Goal: Information Seeking & Learning: Learn about a topic

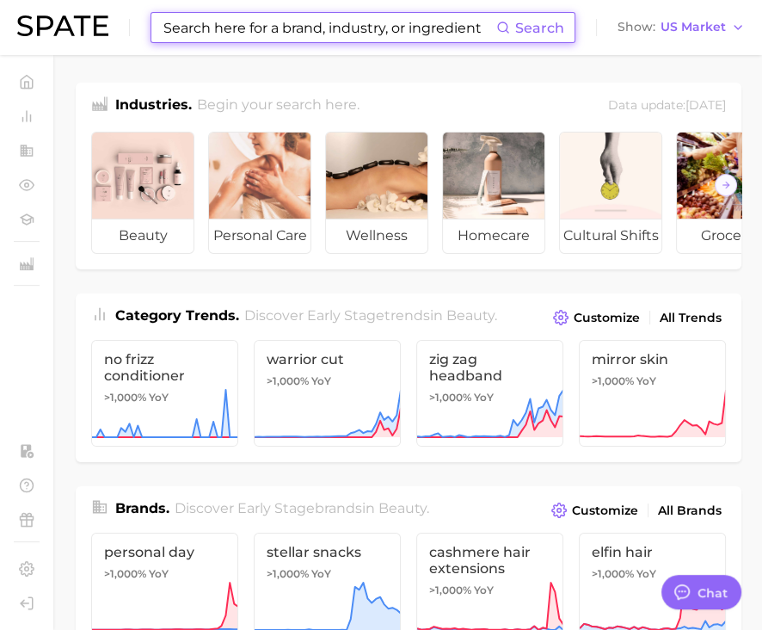
click at [351, 32] on input at bounding box center [329, 27] width 335 height 29
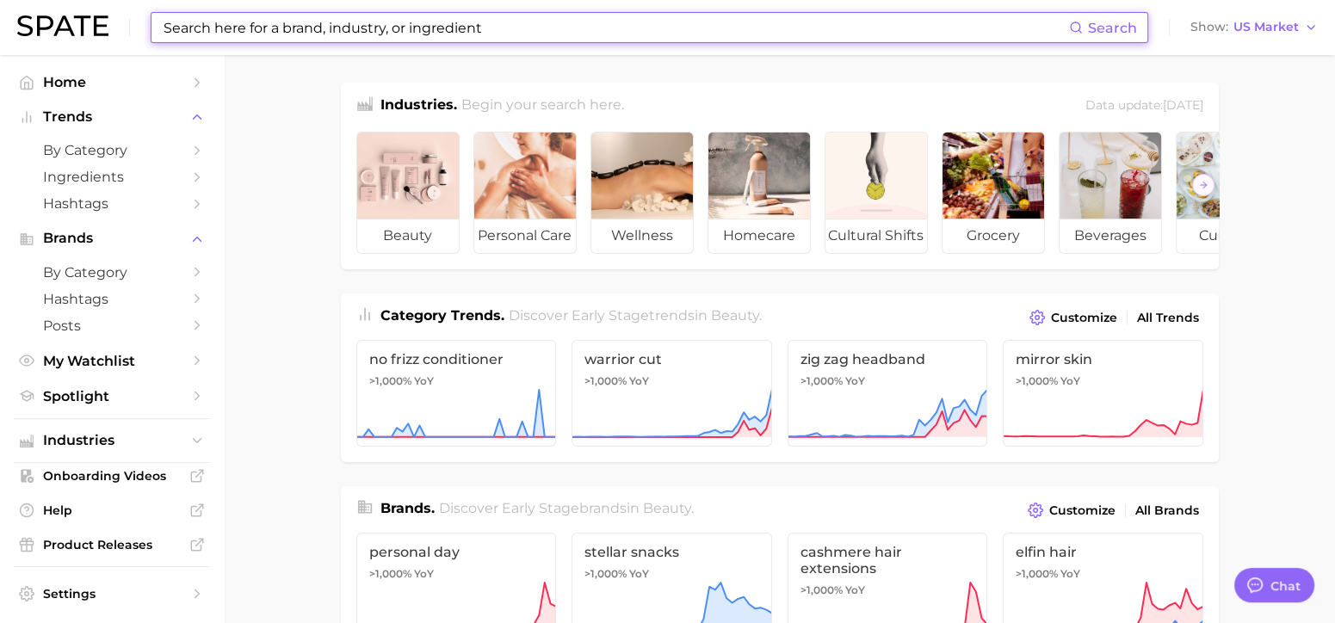
type textarea "x"
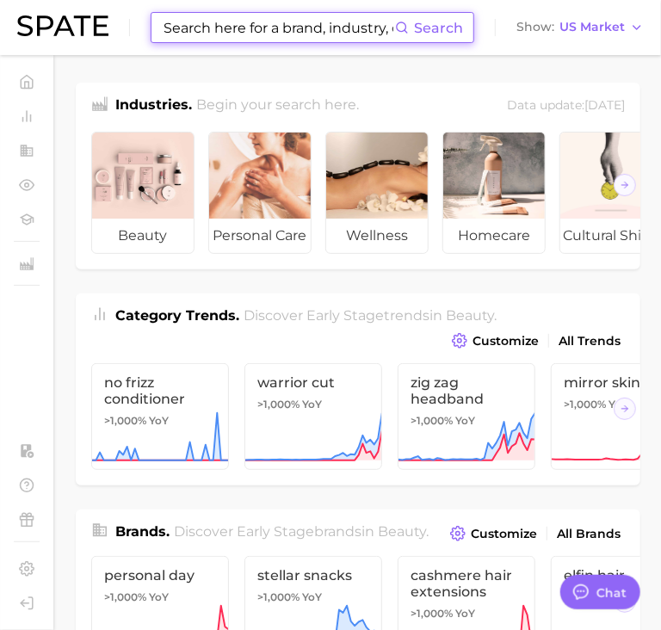
click at [262, 28] on input at bounding box center [278, 27] width 233 height 29
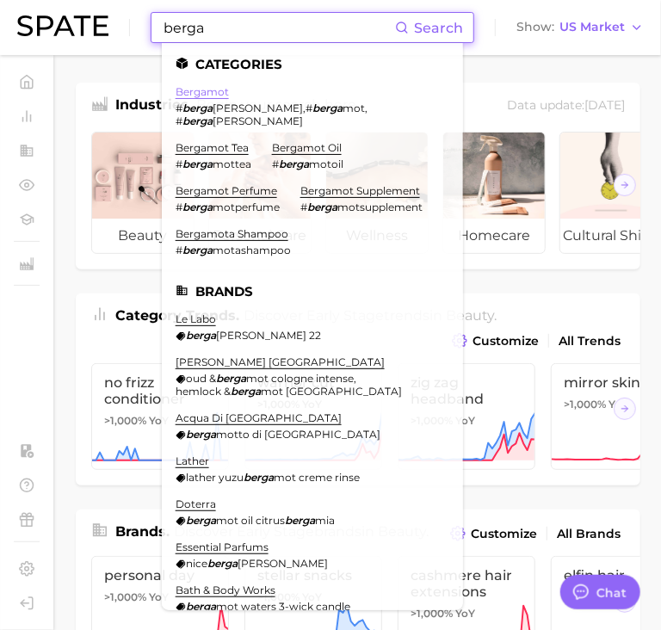
type input "berga"
click at [213, 89] on link "bergamot" at bounding box center [202, 91] width 53 height 13
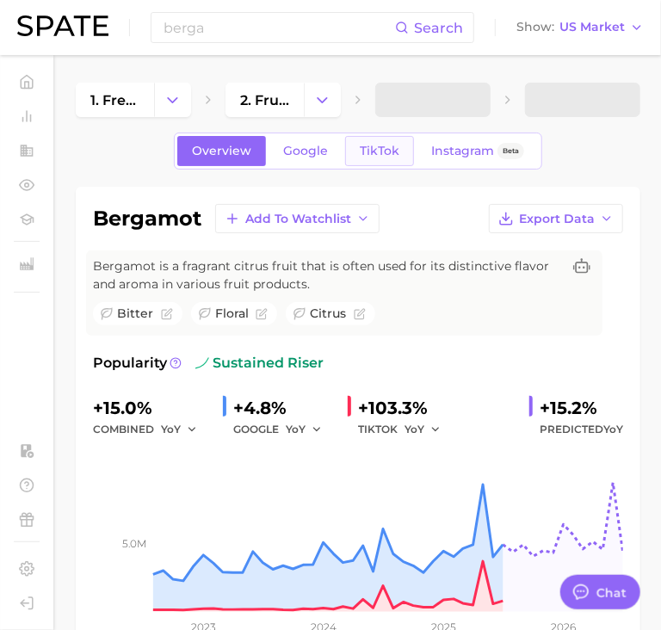
type textarea "x"
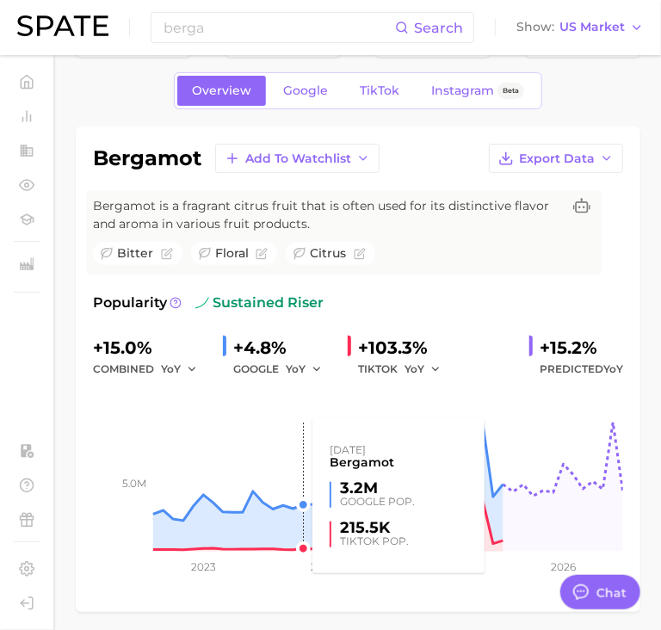
scroll to position [21, 0]
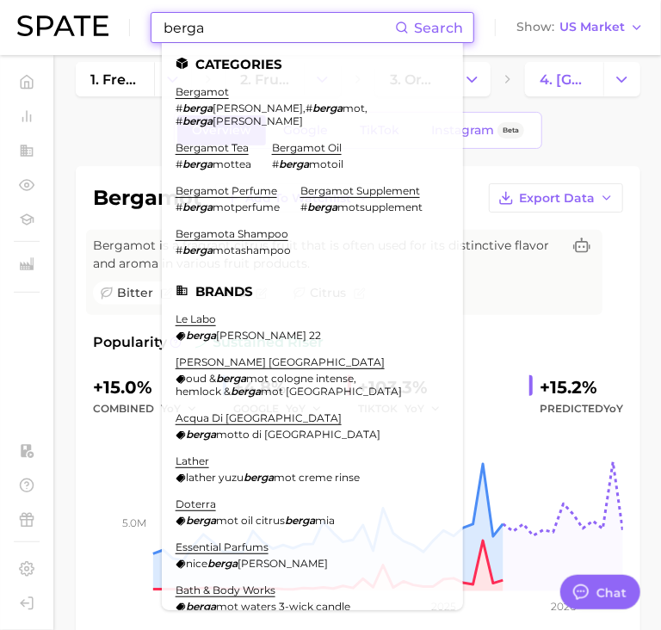
drag, startPoint x: 213, startPoint y: 23, endPoint x: 99, endPoint y: 34, distance: 114.9
click at [99, 34] on div "berga Search Categories bergamot # berga [PERSON_NAME] , # berga mot , # berga …" at bounding box center [330, 27] width 626 height 55
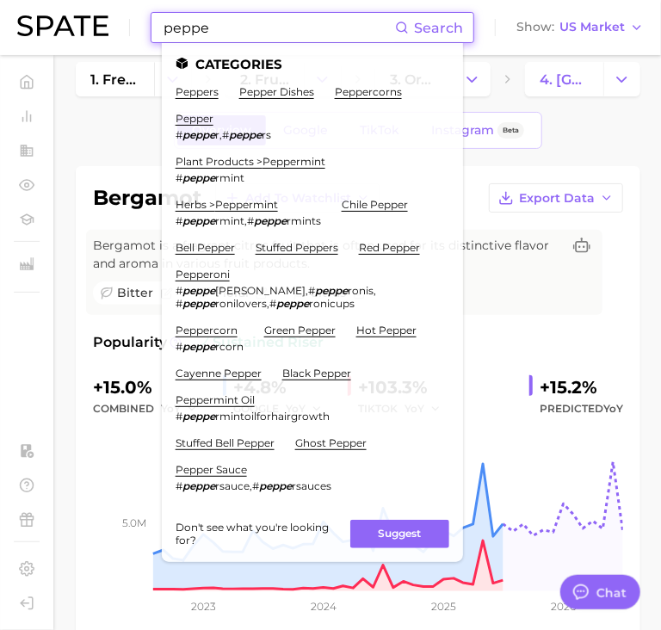
scroll to position [0, 0]
type input "peppe"
click at [196, 118] on link "pepper" at bounding box center [195, 118] width 38 height 13
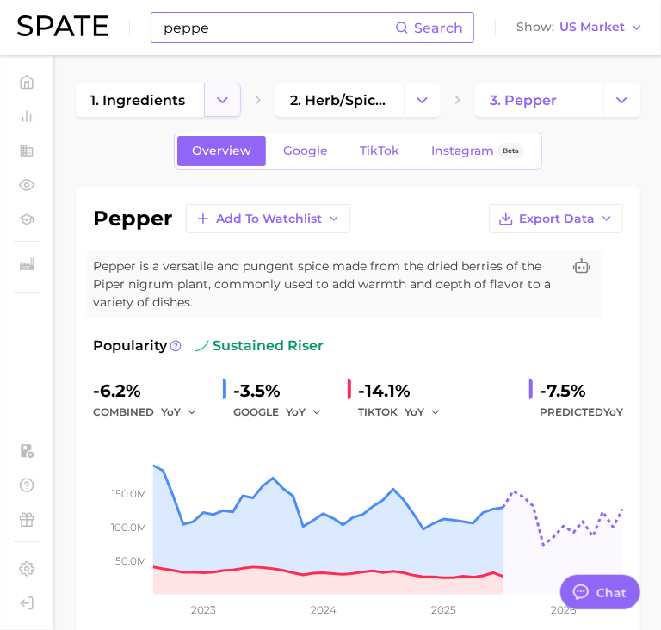
click at [219, 96] on icon "Change Category" at bounding box center [222, 100] width 18 height 18
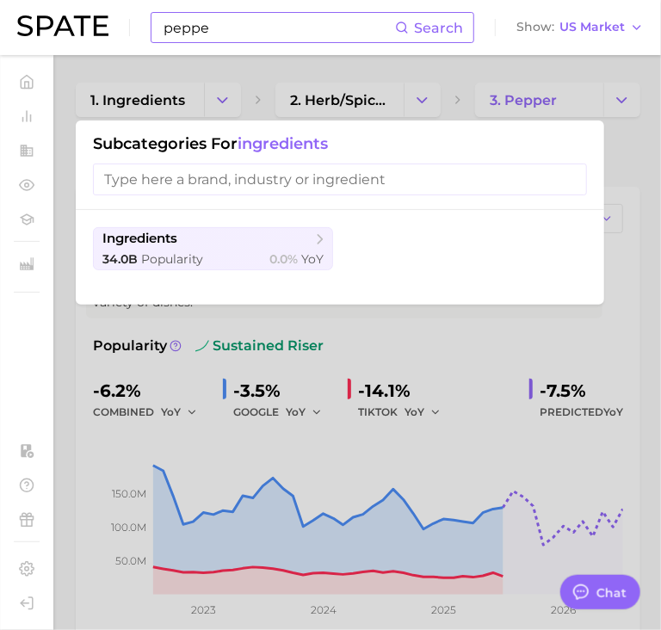
click at [409, 338] on div at bounding box center [330, 315] width 661 height 630
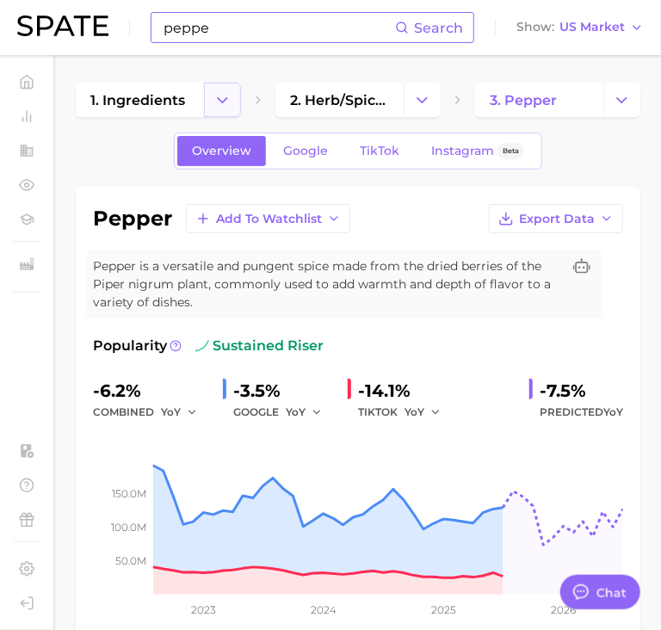
click at [225, 93] on icon "Change Category" at bounding box center [222, 100] width 18 height 18
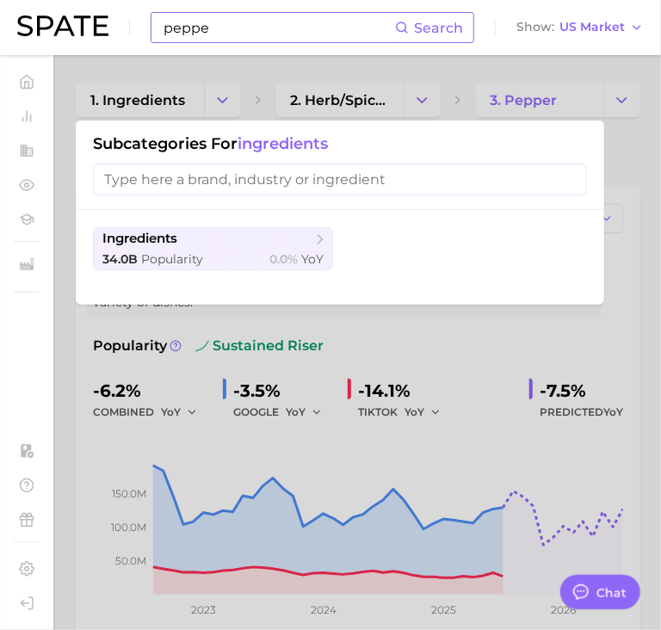
click at [216, 100] on div at bounding box center [330, 315] width 661 height 630
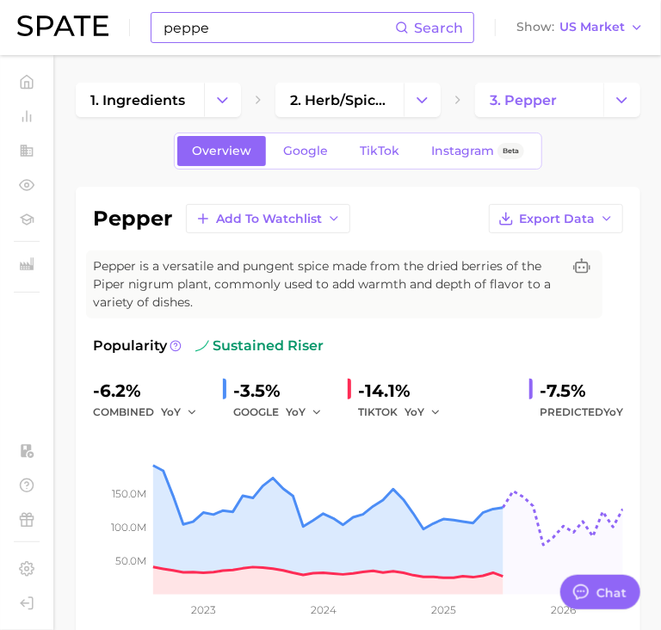
click at [63, 23] on img at bounding box center [62, 25] width 91 height 21
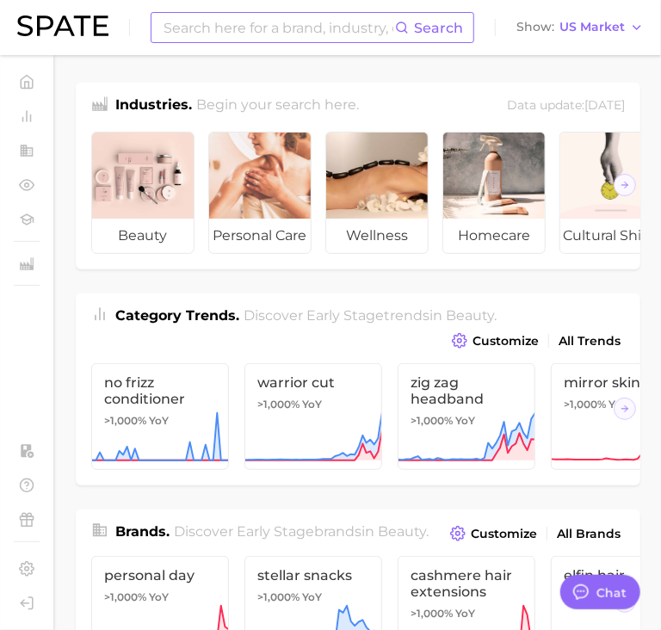
drag, startPoint x: 448, startPoint y: 30, endPoint x: 386, endPoint y: 32, distance: 62.0
click at [447, 30] on span "Search" at bounding box center [438, 28] width 49 height 16
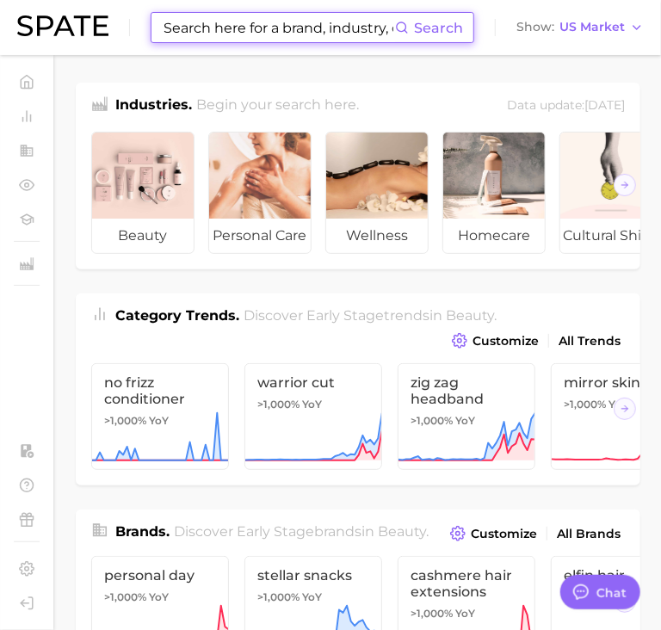
click at [319, 27] on input at bounding box center [278, 27] width 233 height 29
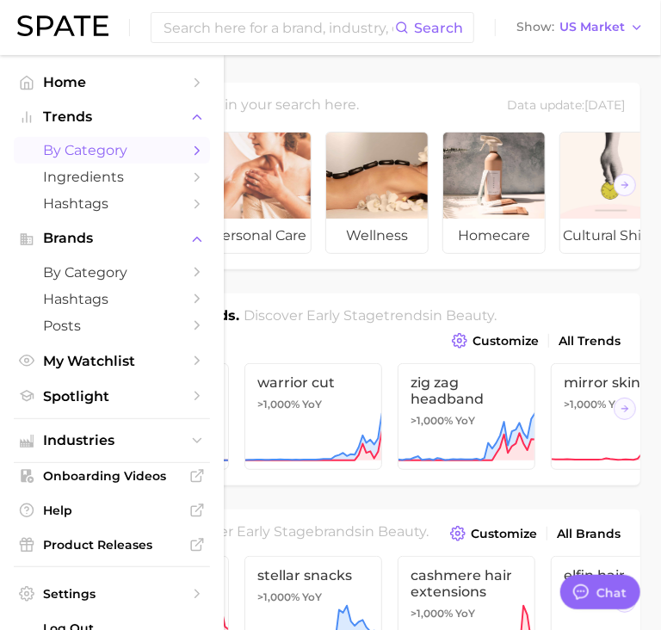
click at [166, 155] on link "by Category" at bounding box center [112, 150] width 196 height 27
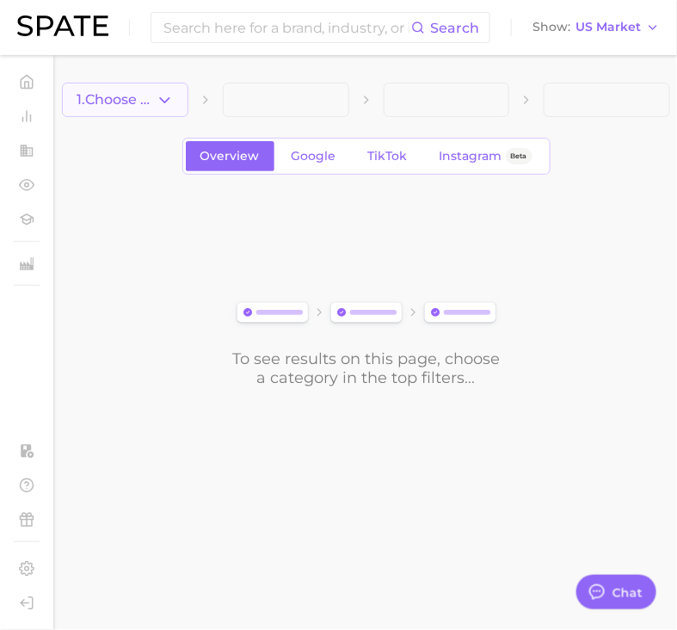
click at [170, 96] on icon "button" at bounding box center [165, 100] width 18 height 18
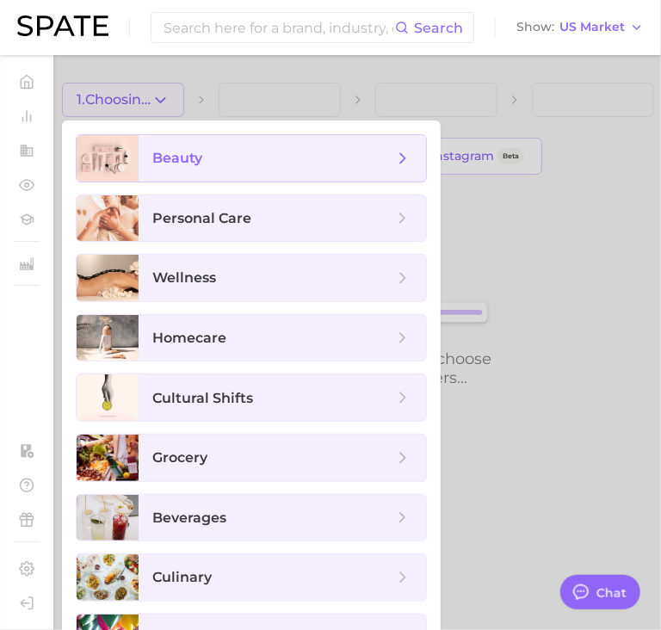
click at [187, 161] on span "beauty" at bounding box center [177, 158] width 50 height 16
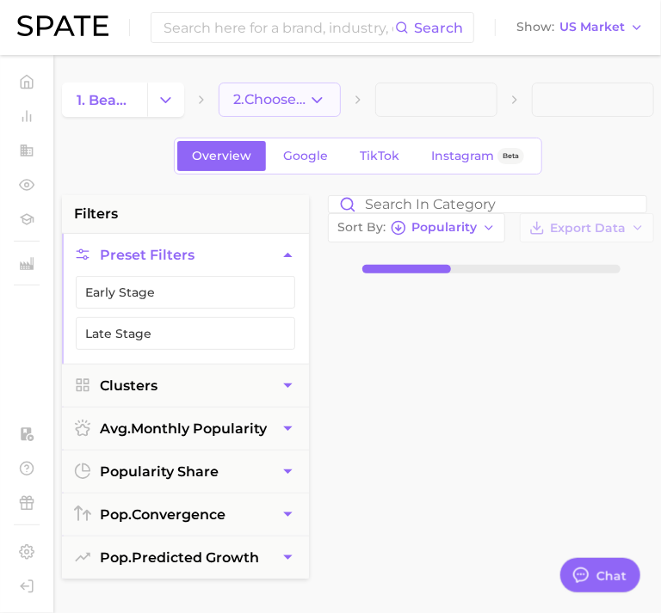
click at [273, 92] on span "2. Choose Category" at bounding box center [270, 99] width 75 height 15
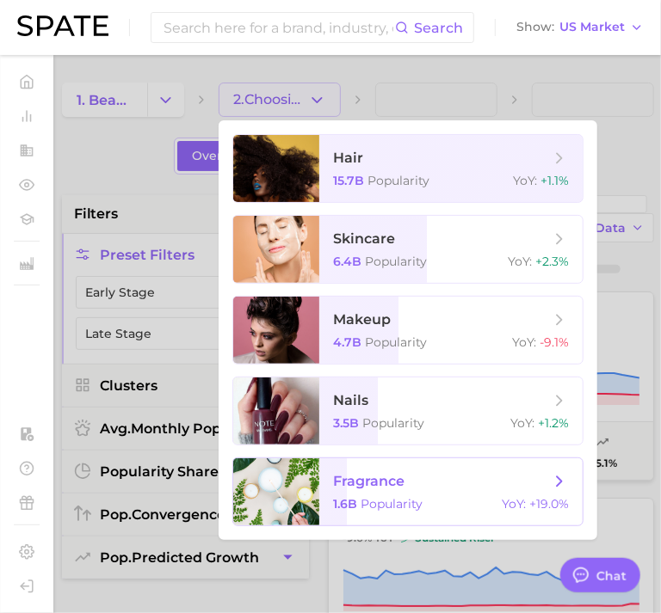
click at [443, 512] on span "fragrance 1.6b Popularity YoY : +19.0%" at bounding box center [450, 492] width 263 height 67
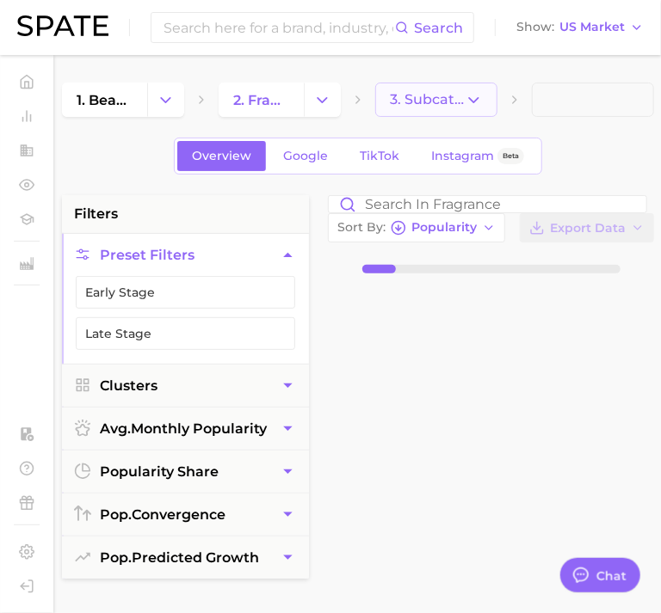
click at [485, 96] on button "3. Subcategory" at bounding box center [436, 100] width 122 height 34
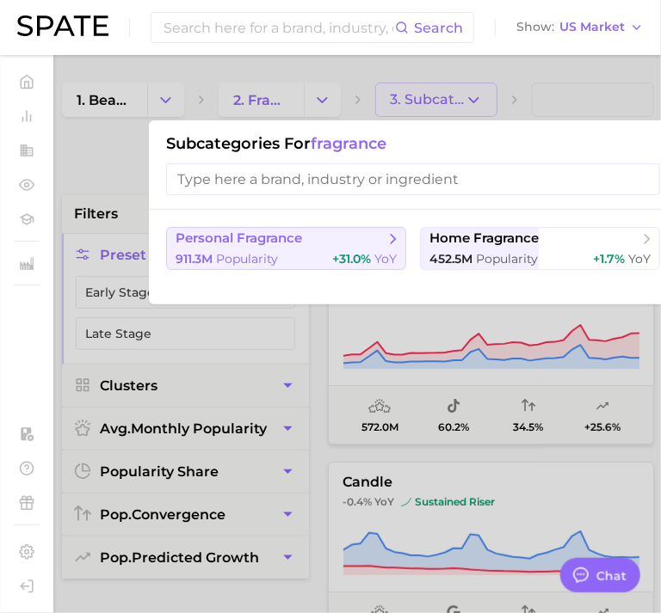
click at [316, 247] on span "personal fragrance" at bounding box center [280, 239] width 209 height 17
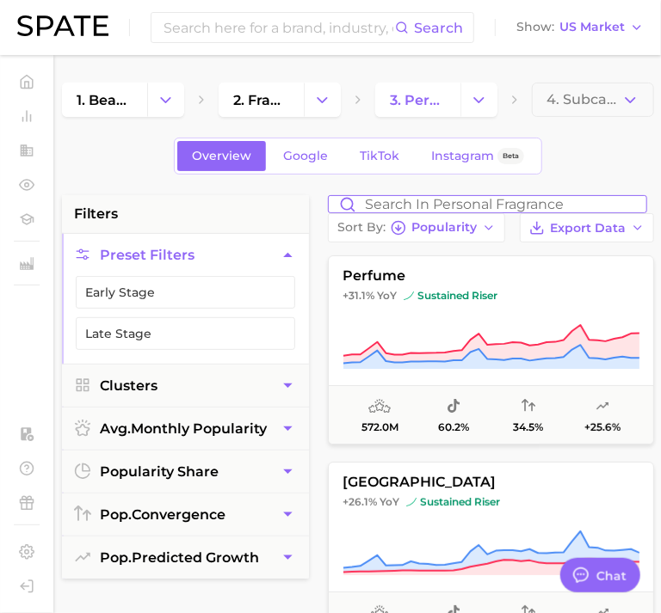
click at [412, 204] on input "Search in personal fragrance" at bounding box center [487, 204] width 317 height 16
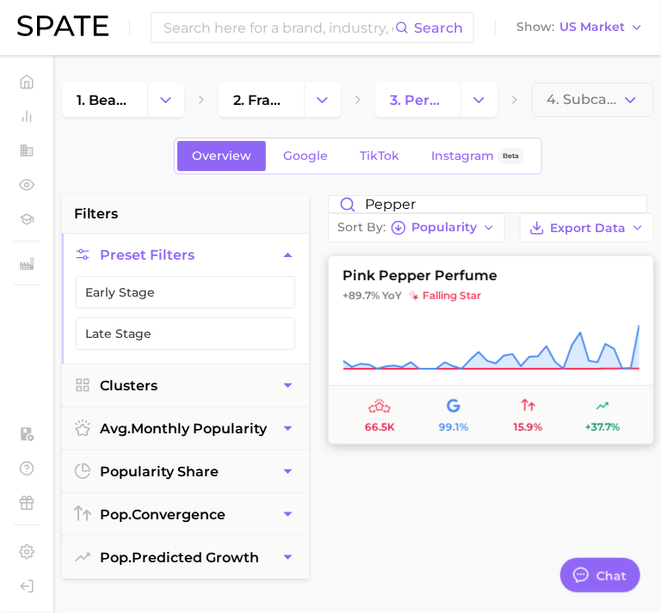
click at [555, 297] on span "+89.7% YoY falling star" at bounding box center [491, 296] width 324 height 14
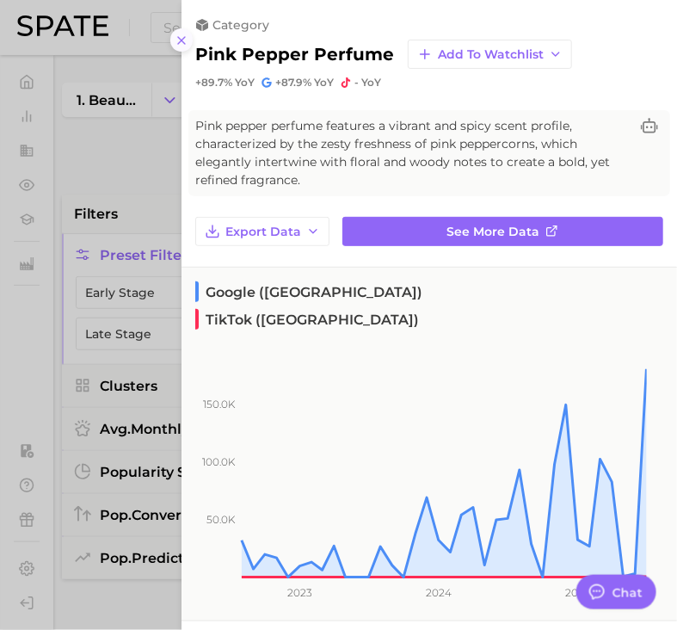
click at [187, 37] on icon at bounding box center [182, 41] width 14 height 14
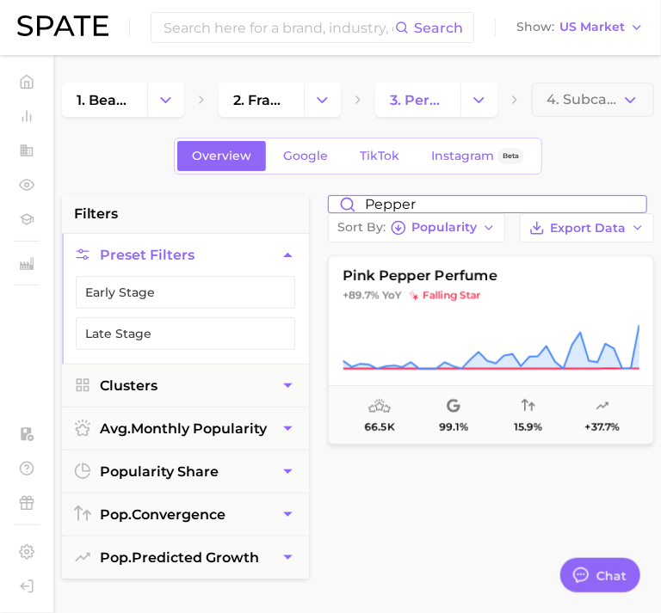
click at [396, 203] on input "pepper" at bounding box center [487, 204] width 317 height 16
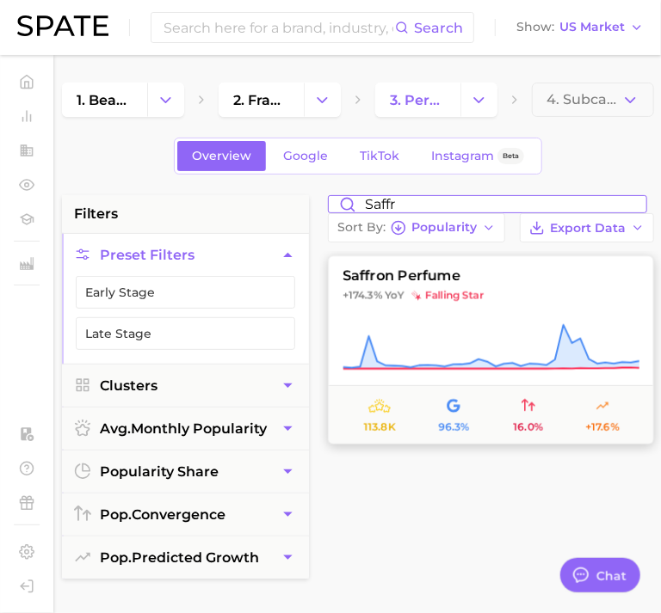
type input "saffr"
click at [552, 296] on span "+174.3% YoY falling star" at bounding box center [491, 296] width 324 height 14
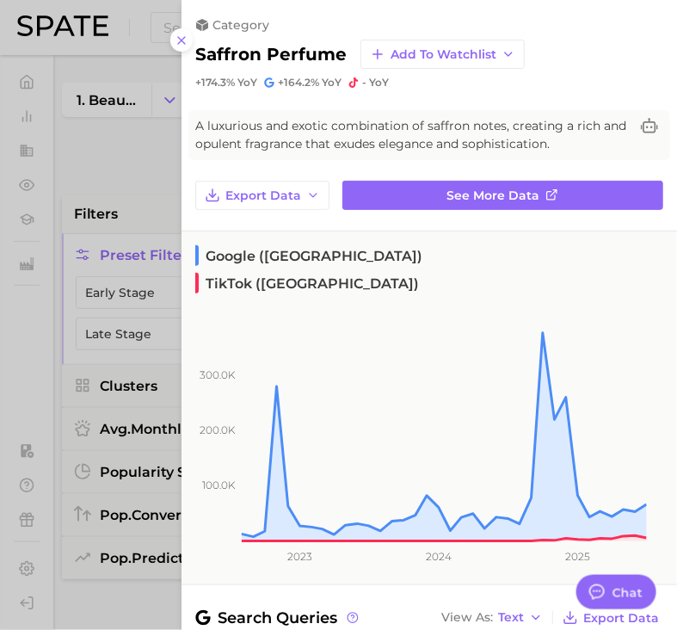
click at [367, 77] on span "- YoY" at bounding box center [375, 83] width 27 height 14
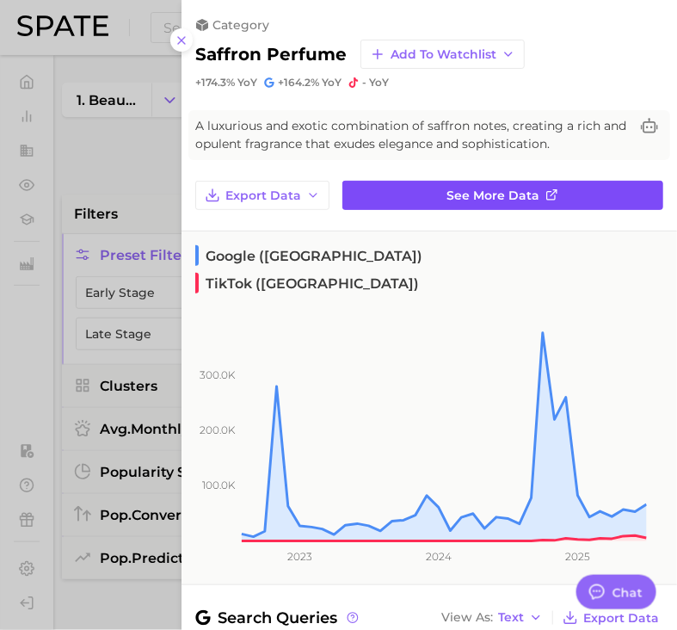
click at [408, 188] on link "See more data" at bounding box center [502, 195] width 321 height 29
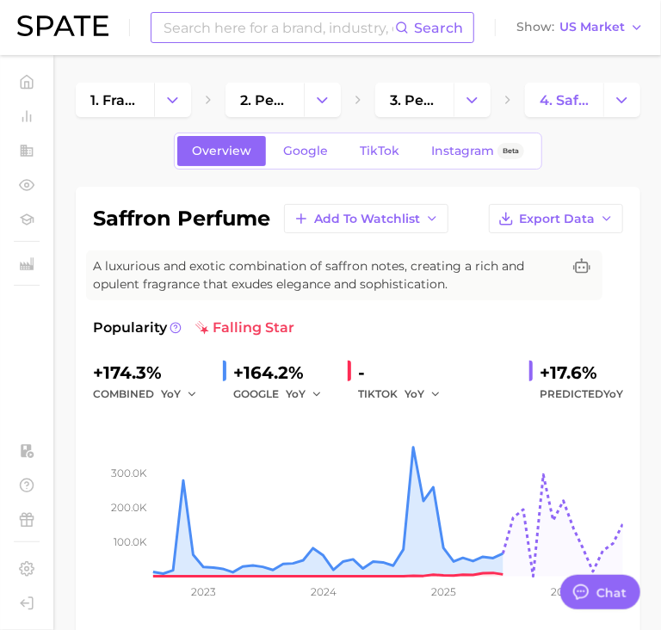
click at [250, 26] on input at bounding box center [278, 27] width 233 height 29
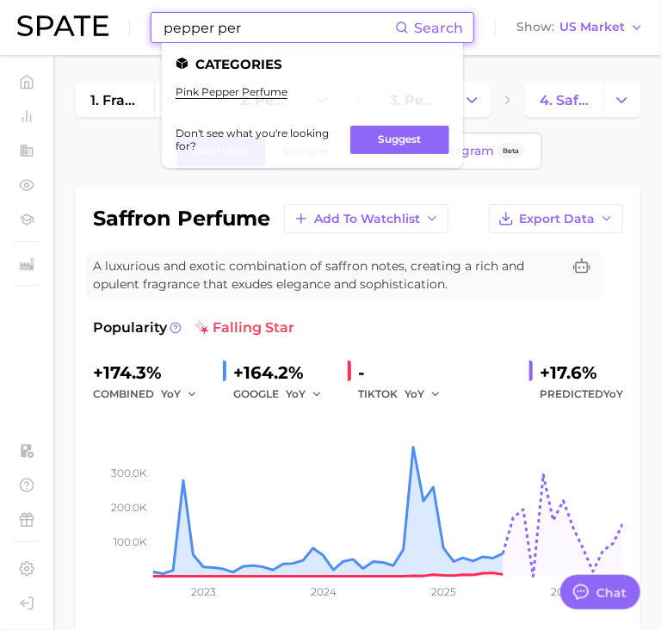
click at [224, 23] on input "pepper per" at bounding box center [278, 27] width 233 height 29
click at [224, 26] on input "pepper per" at bounding box center [278, 27] width 233 height 29
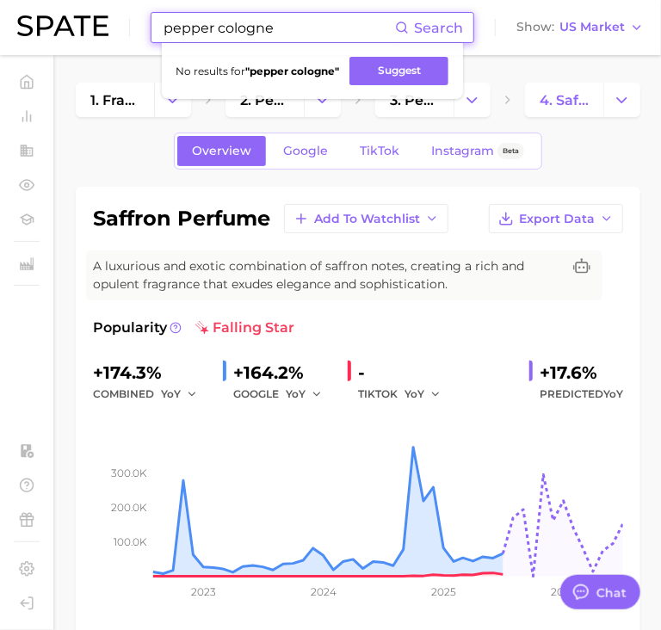
click at [254, 24] on input "pepper cologne" at bounding box center [278, 27] width 233 height 29
click at [254, 23] on input "pepper cologne" at bounding box center [278, 27] width 233 height 29
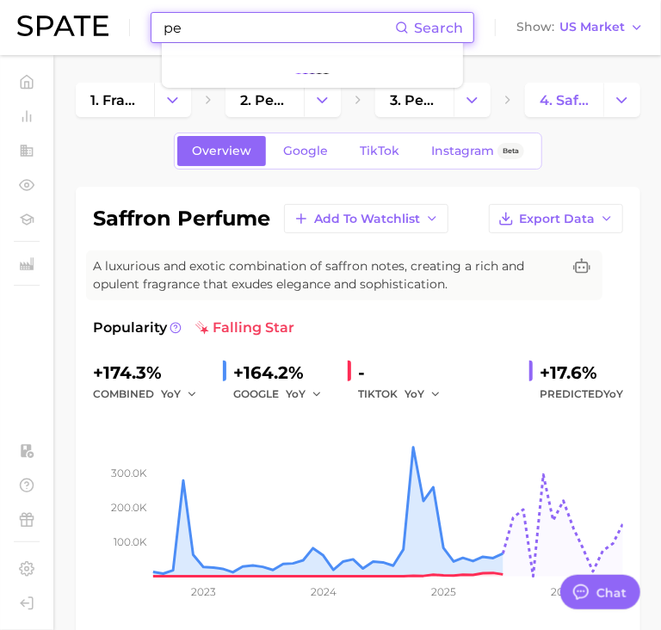
type input "p"
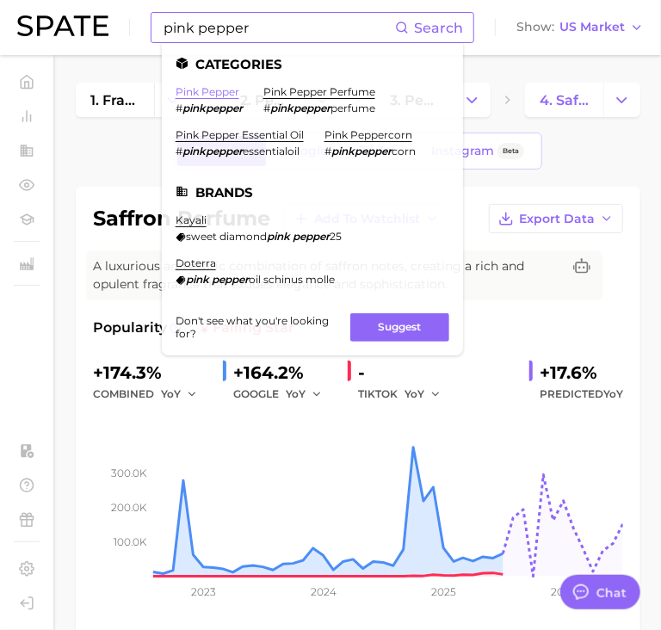
click at [204, 92] on link "pink pepper" at bounding box center [208, 91] width 64 height 13
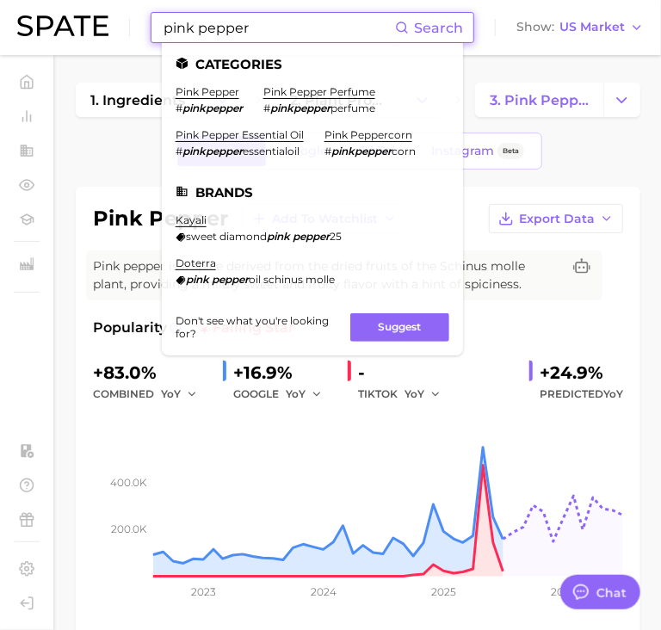
click at [284, 38] on input "pink pepper" at bounding box center [278, 27] width 233 height 29
click at [283, 36] on input "pink pepper" at bounding box center [278, 27] width 233 height 29
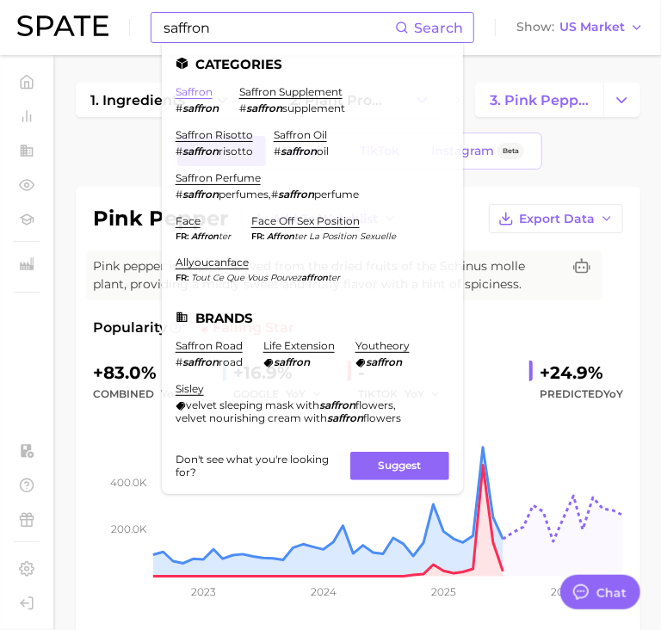
click at [176, 92] on link "saffron" at bounding box center [194, 91] width 37 height 13
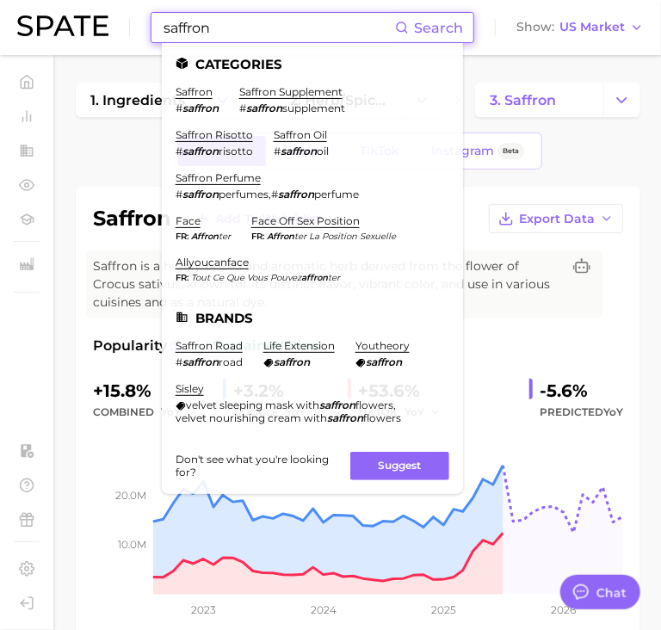
click at [237, 30] on input "saffron" at bounding box center [278, 27] width 233 height 29
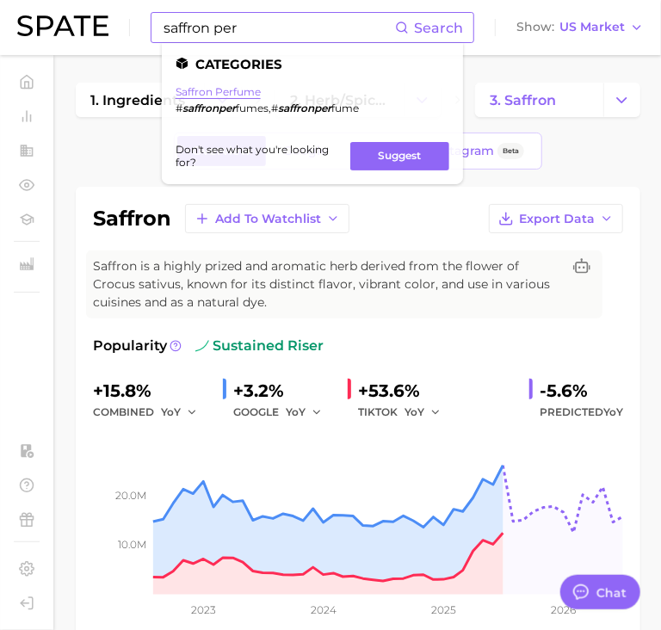
click at [213, 88] on link "saffron perfume" at bounding box center [218, 91] width 85 height 13
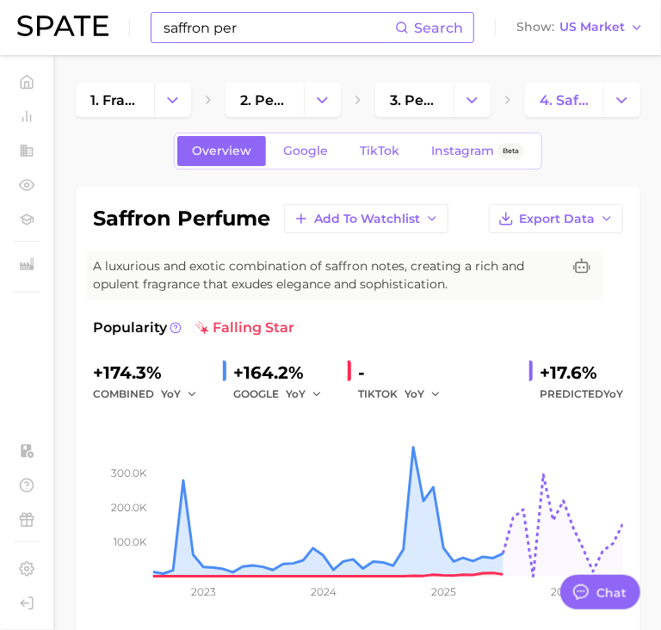
click at [245, 28] on input "saffron per" at bounding box center [278, 27] width 233 height 29
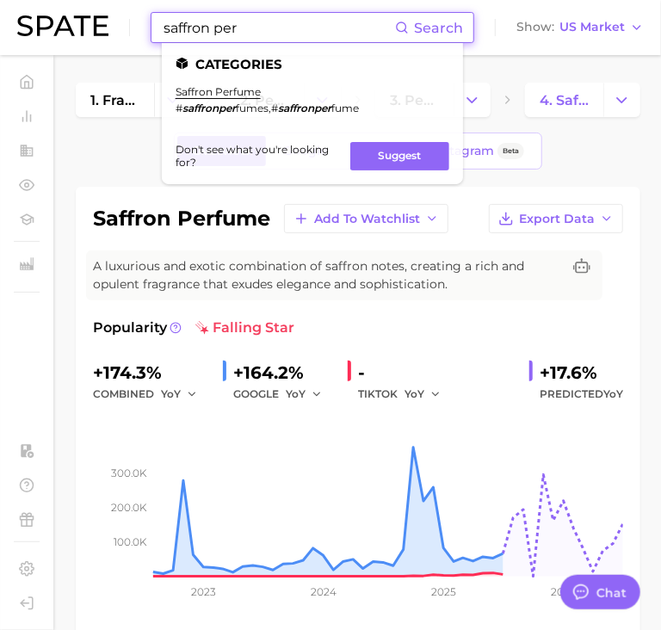
click at [245, 28] on input "saffron per" at bounding box center [278, 27] width 233 height 29
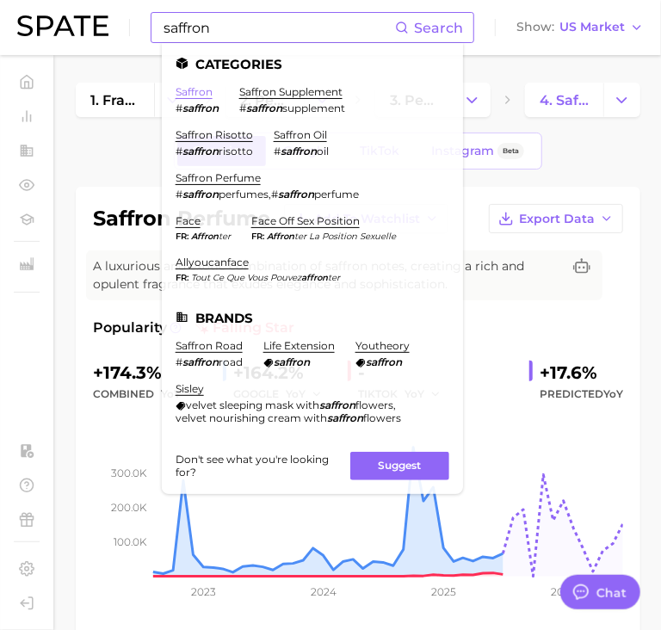
click at [195, 92] on link "saffron" at bounding box center [194, 91] width 37 height 13
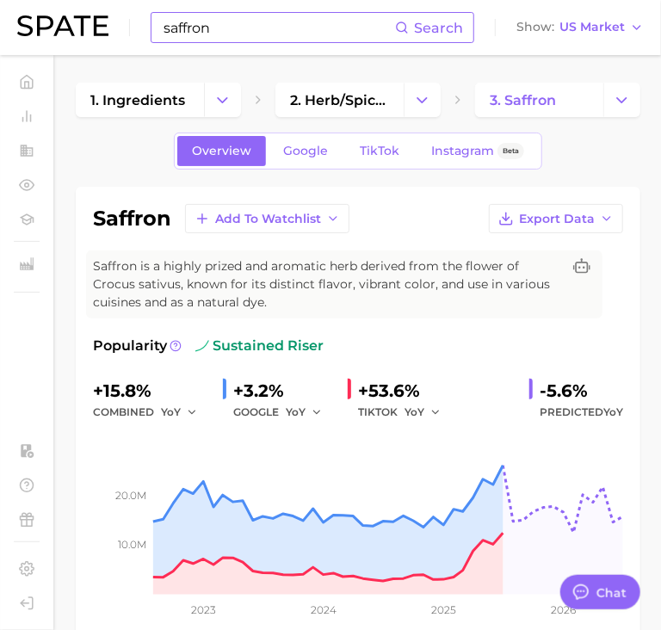
click at [266, 28] on input "saffron" at bounding box center [278, 27] width 233 height 29
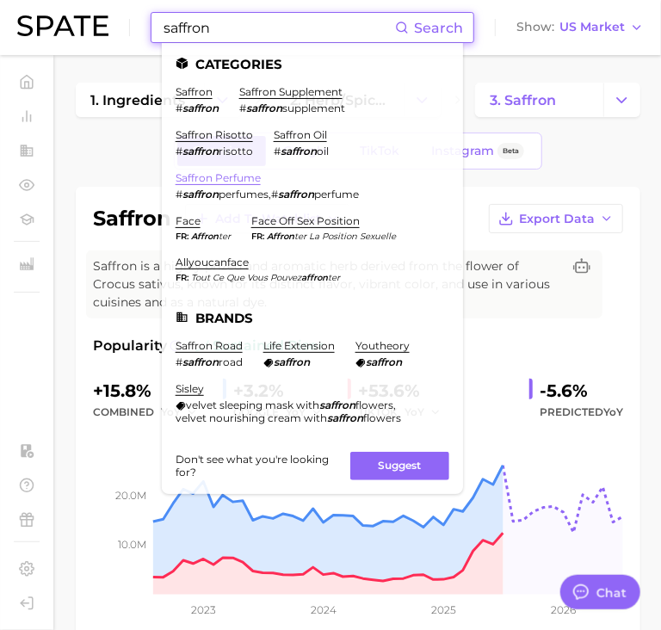
click at [225, 172] on link "saffron perfume" at bounding box center [218, 177] width 85 height 13
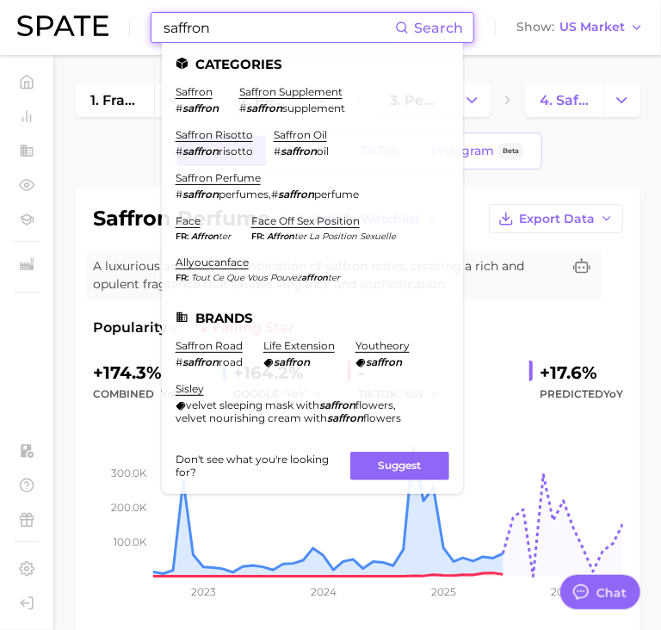
click at [203, 20] on input "saffron" at bounding box center [278, 27] width 233 height 29
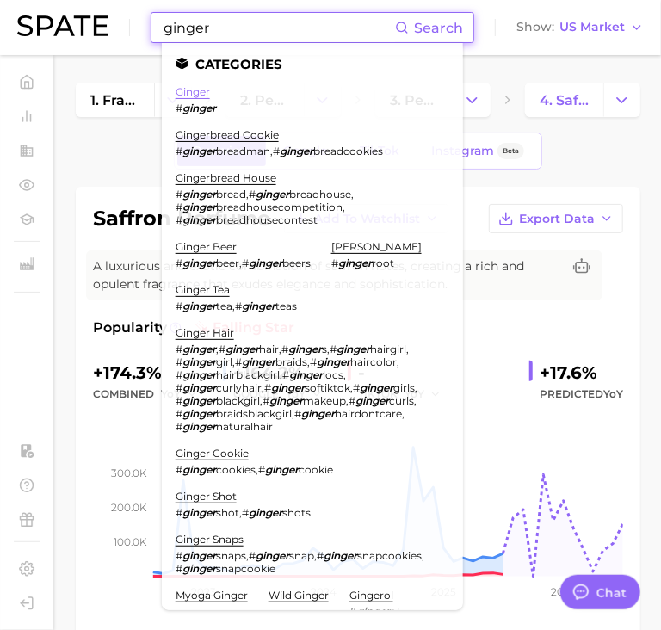
click at [207, 92] on link "ginger" at bounding box center [193, 91] width 34 height 13
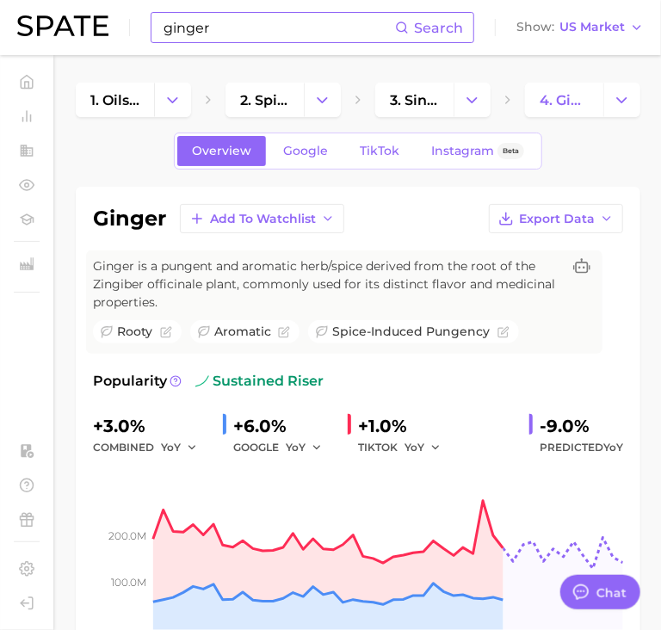
click at [251, 28] on input "ginger" at bounding box center [278, 27] width 233 height 29
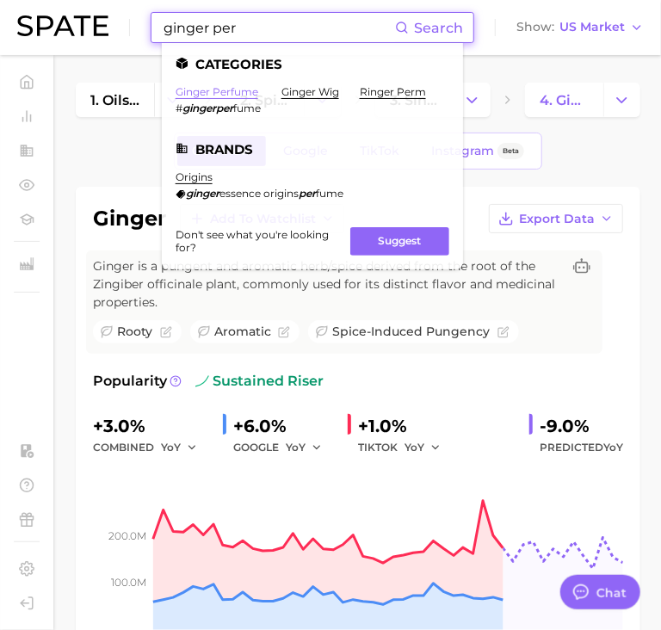
type input "ginger per"
click at [205, 93] on link "ginger perfume" at bounding box center [217, 91] width 83 height 13
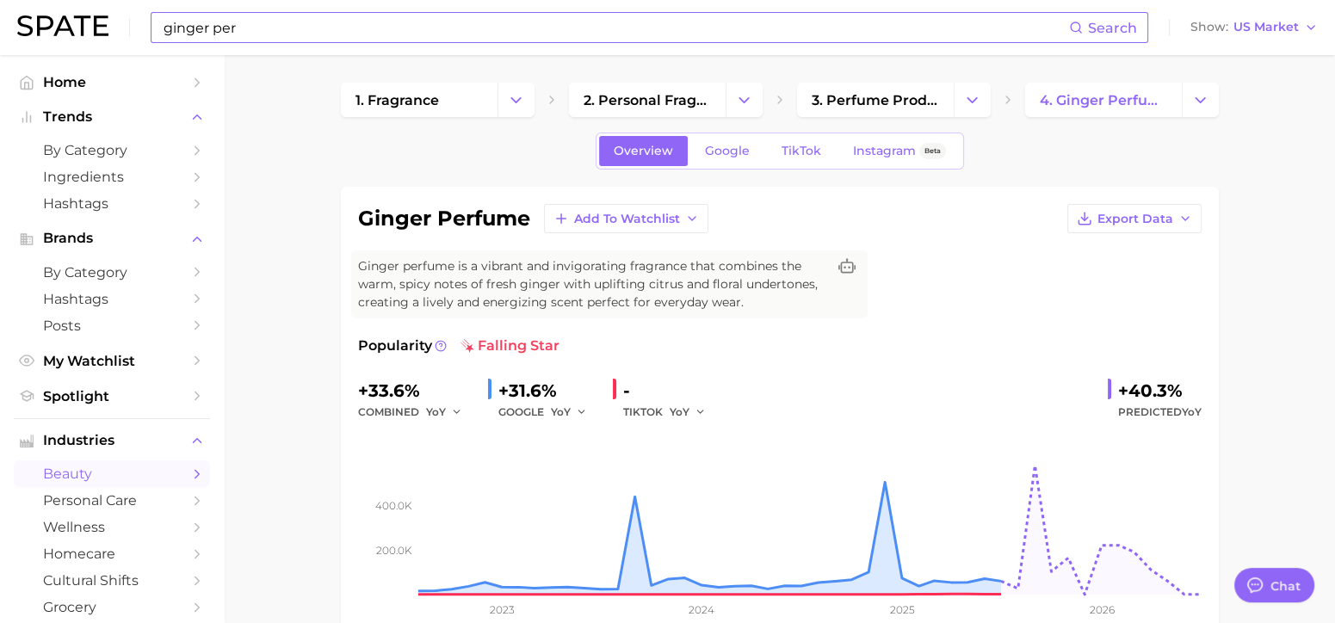
type textarea "x"
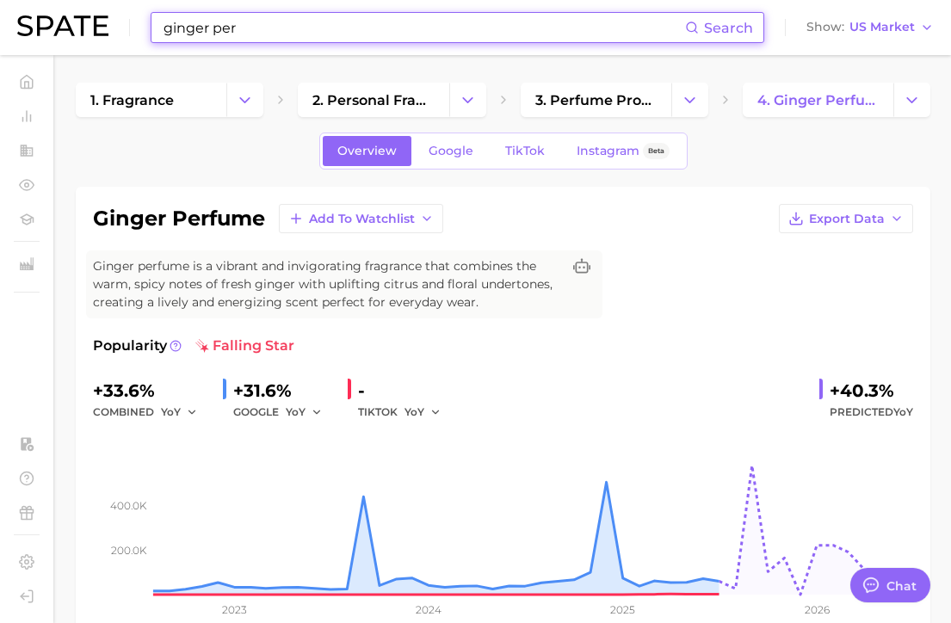
click at [185, 32] on input "ginger per" at bounding box center [423, 27] width 523 height 29
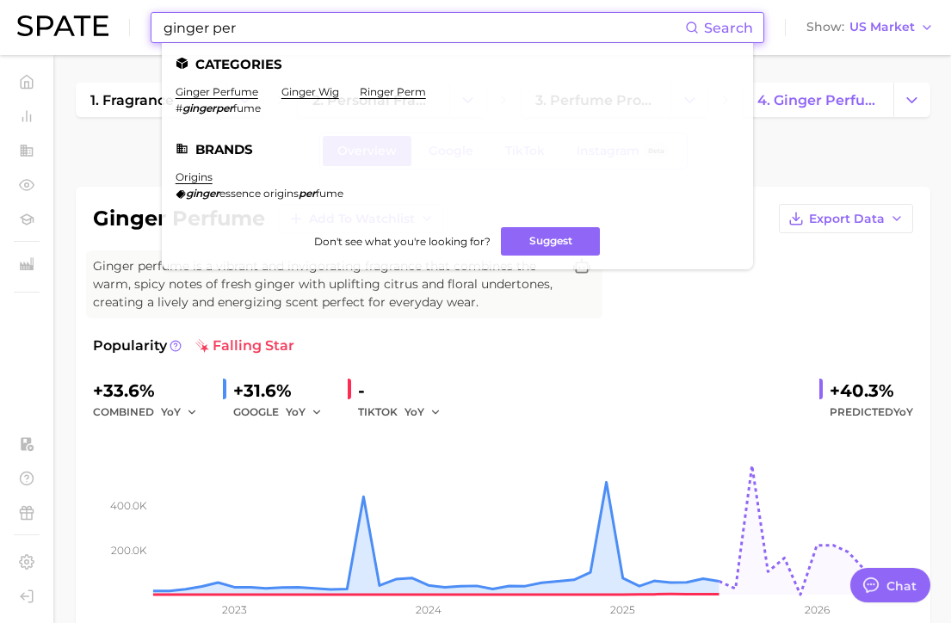
click at [185, 32] on input "ginger per" at bounding box center [423, 27] width 523 height 29
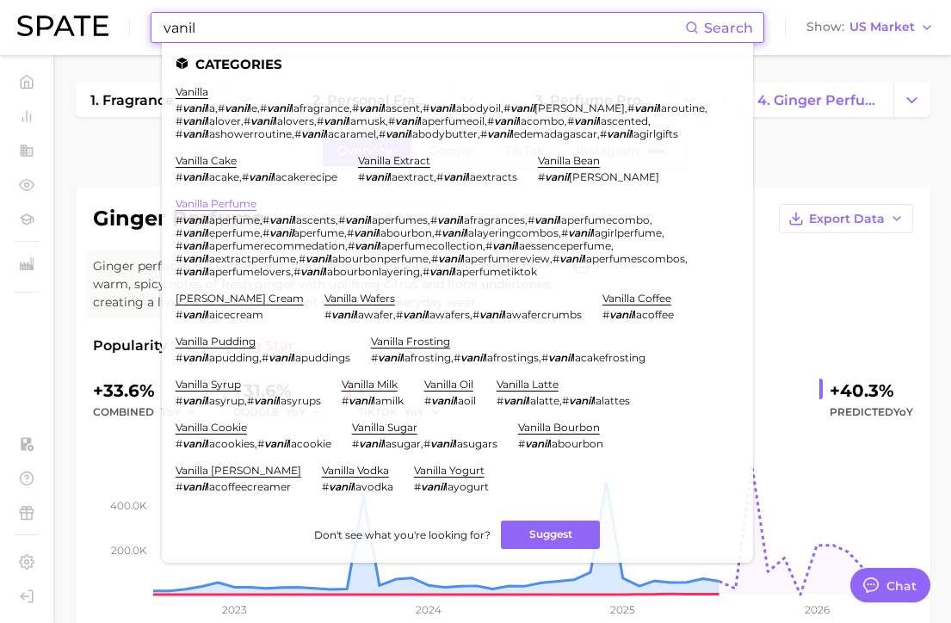
click at [219, 207] on link "vanilla perfume" at bounding box center [216, 203] width 81 height 13
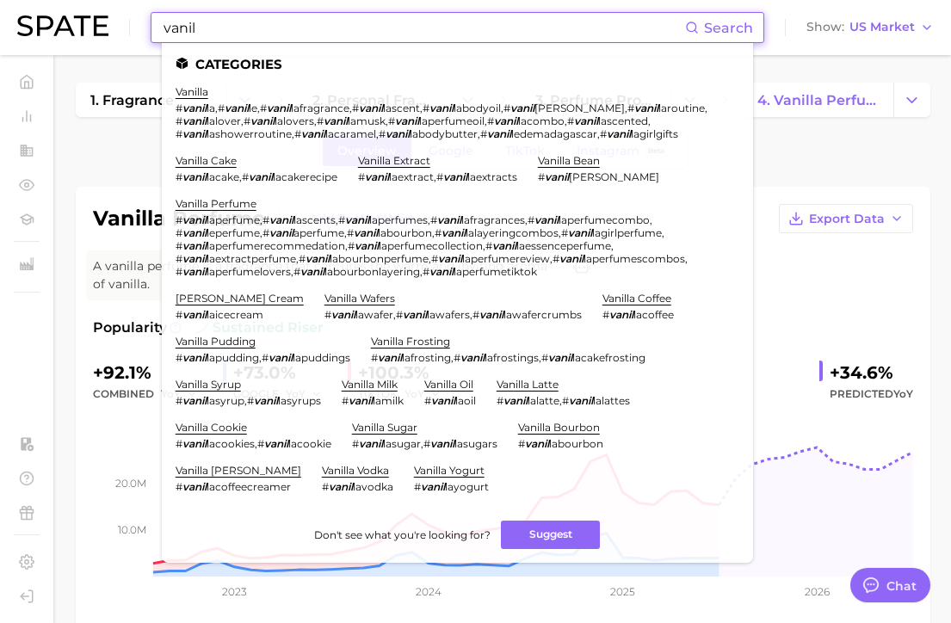
click at [421, 32] on input "vanil" at bounding box center [423, 27] width 523 height 29
click at [904, 285] on div "vanilla perfume Add to Watchlist Export Data A vanilla perfume is a fragrance t…" at bounding box center [503, 412] width 820 height 416
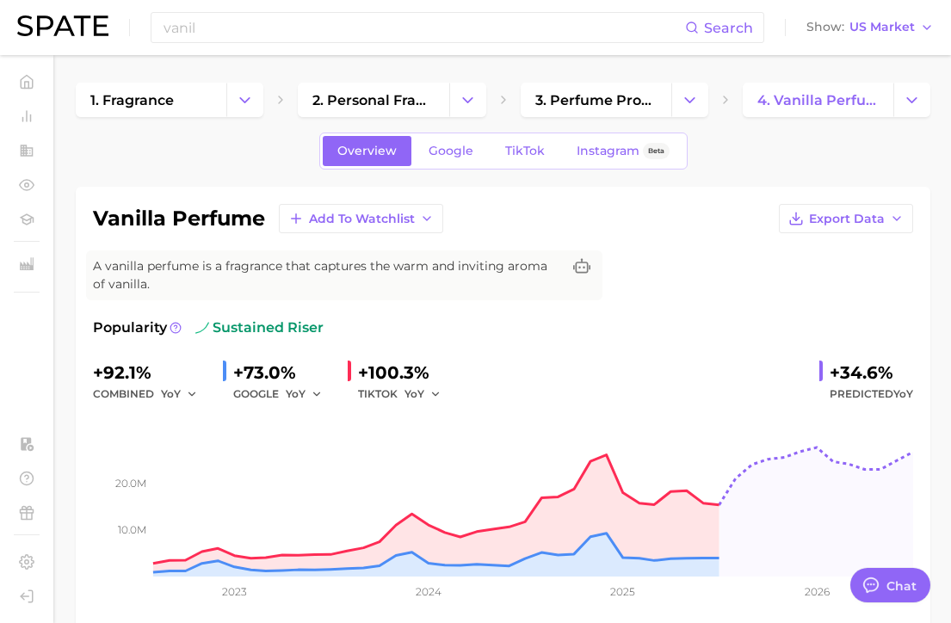
click at [426, 307] on div "vanilla perfume Add to Watchlist Export Data A vanilla perfume is a fragrance t…" at bounding box center [503, 412] width 820 height 416
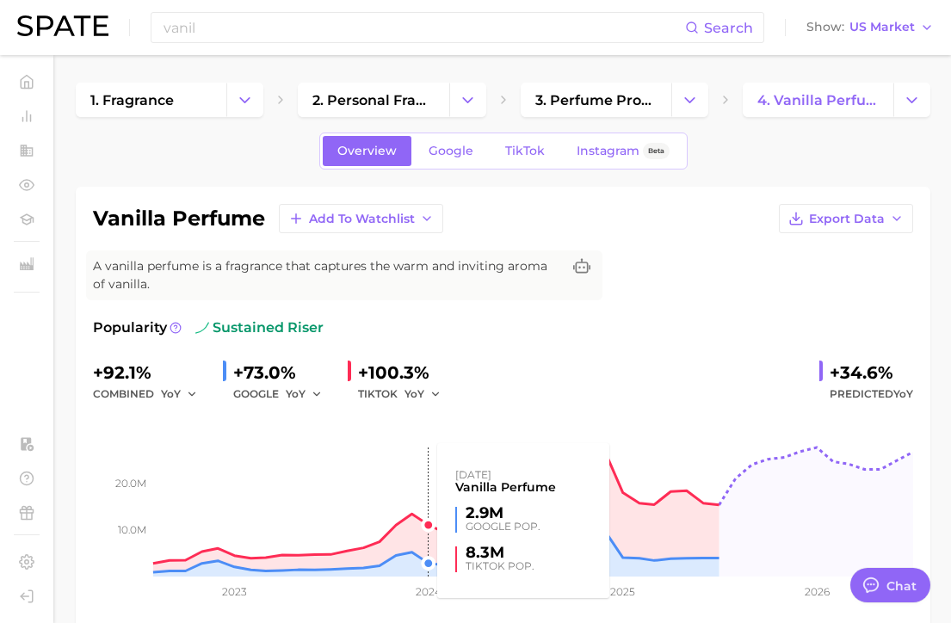
click at [428, 446] on rect at bounding box center [503, 490] width 820 height 172
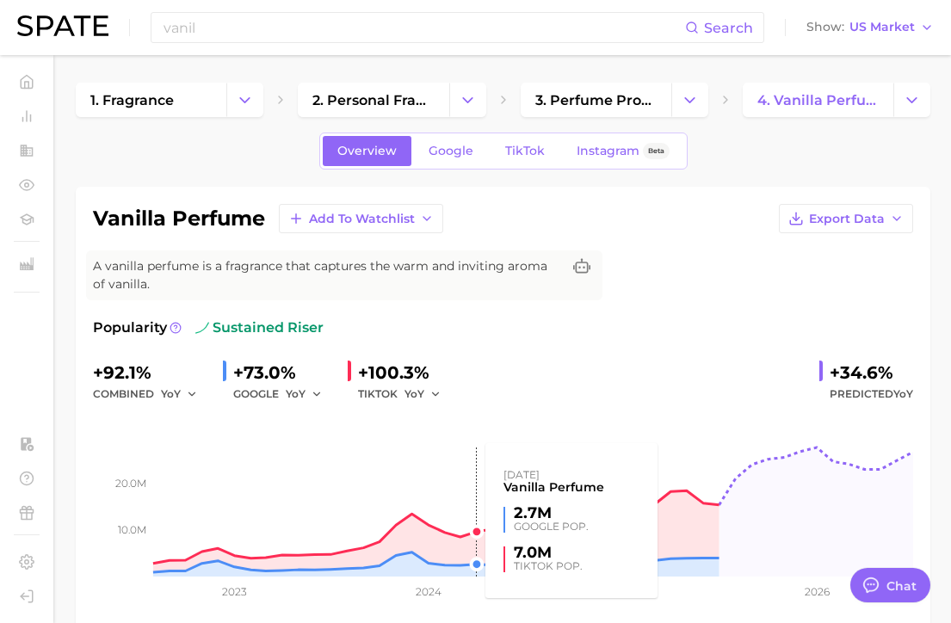
click at [473, 447] on rect at bounding box center [503, 490] width 820 height 172
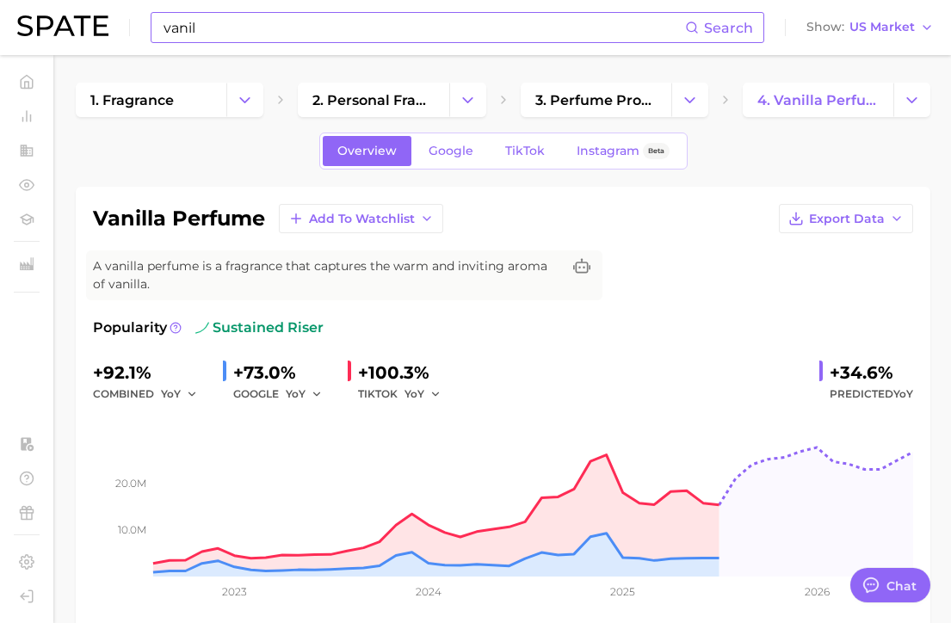
click at [221, 23] on input "vanil" at bounding box center [423, 27] width 523 height 29
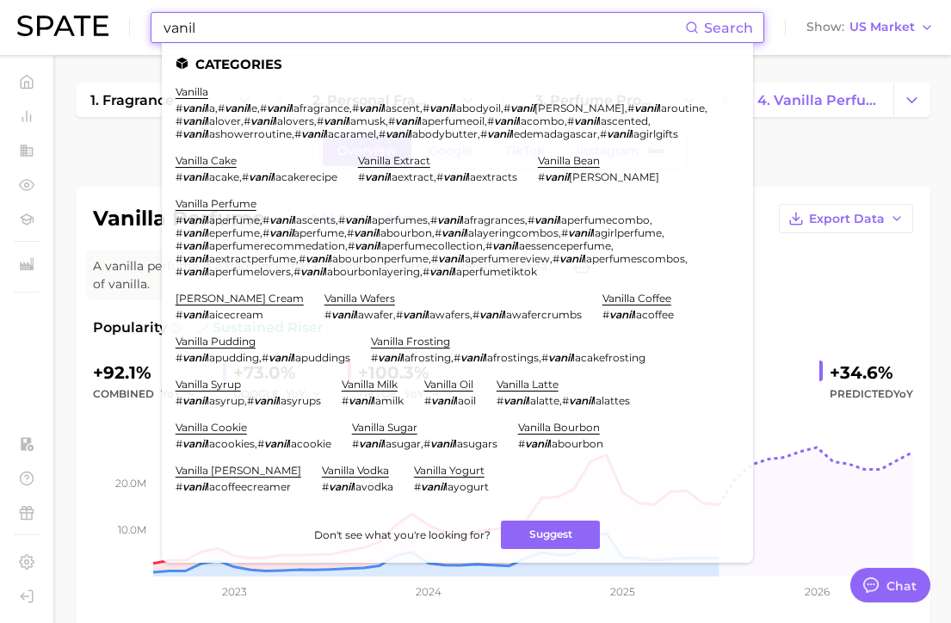
click at [221, 23] on input "vanil" at bounding box center [423, 27] width 523 height 29
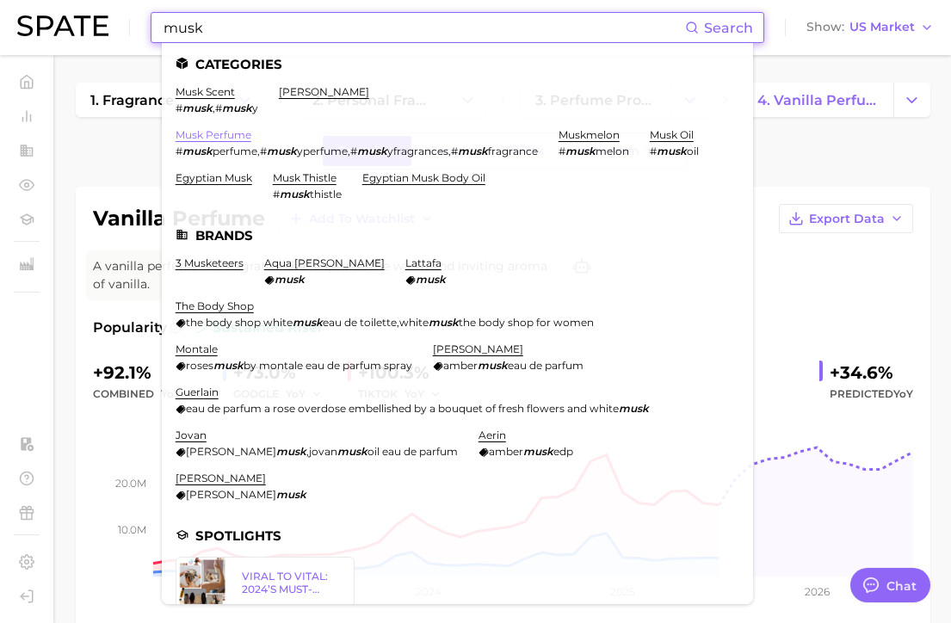
click at [206, 136] on link "musk perfume" at bounding box center [214, 134] width 76 height 13
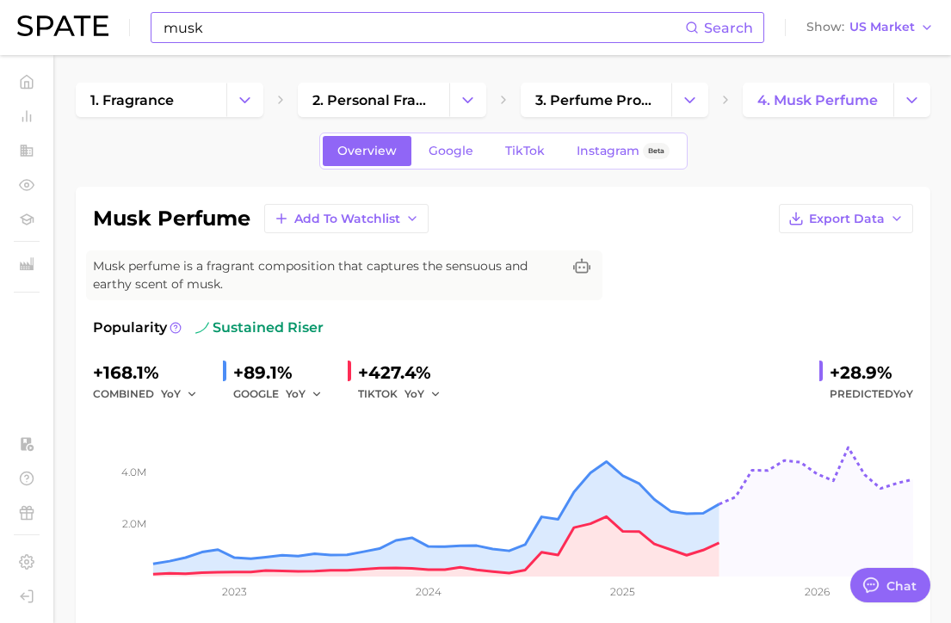
click at [690, 226] on div "musk perfume Add to Watchlist Export Data" at bounding box center [503, 218] width 820 height 29
click at [471, 316] on div "musk perfume Add to Watchlist Export Data Musk perfume is a fragrant compositio…" at bounding box center [503, 412] width 820 height 416
click at [478, 341] on div "Popularity sustained riser +168.1% combined YoY +89.1% GOOGLE YoY +427.4% TIKTO…" at bounding box center [503, 468] width 820 height 302
click at [428, 301] on div "musk perfume Add to Watchlist Export Data Musk perfume is a fragrant compositio…" at bounding box center [503, 412] width 820 height 416
click at [236, 20] on input "musk" at bounding box center [423, 27] width 523 height 29
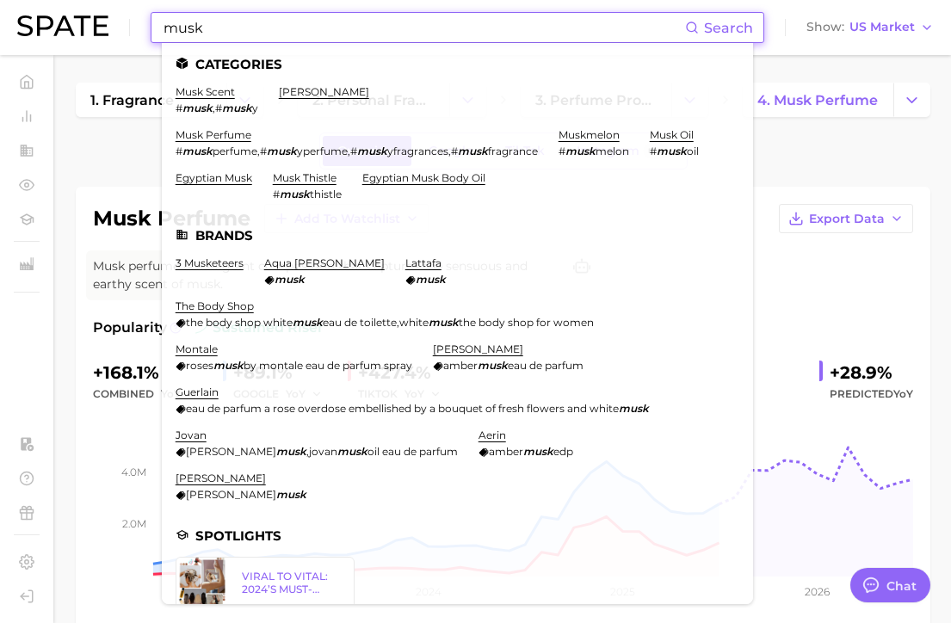
click at [236, 20] on input "musk" at bounding box center [423, 27] width 523 height 29
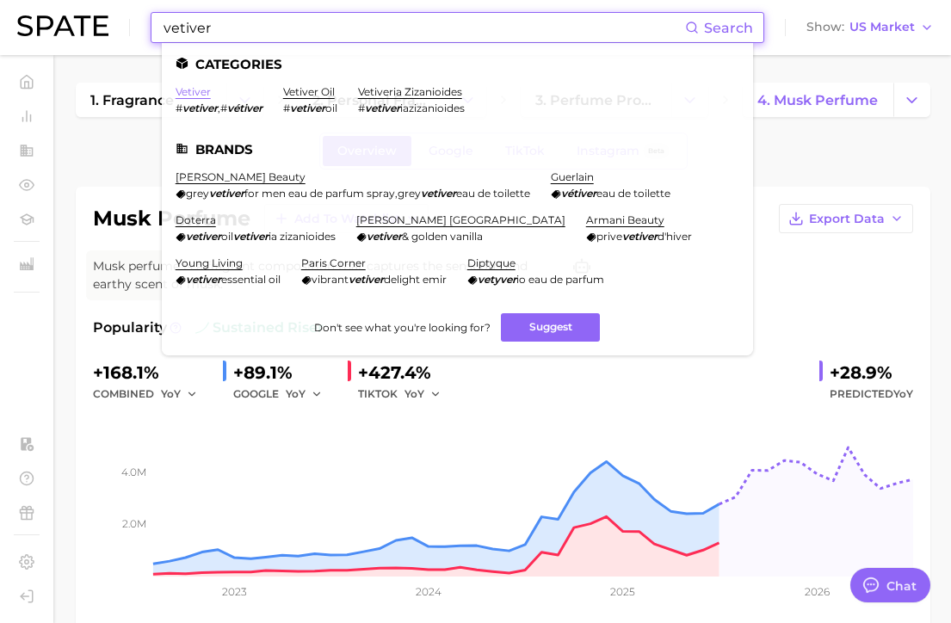
click at [199, 89] on link "vetiver" at bounding box center [193, 91] width 35 height 13
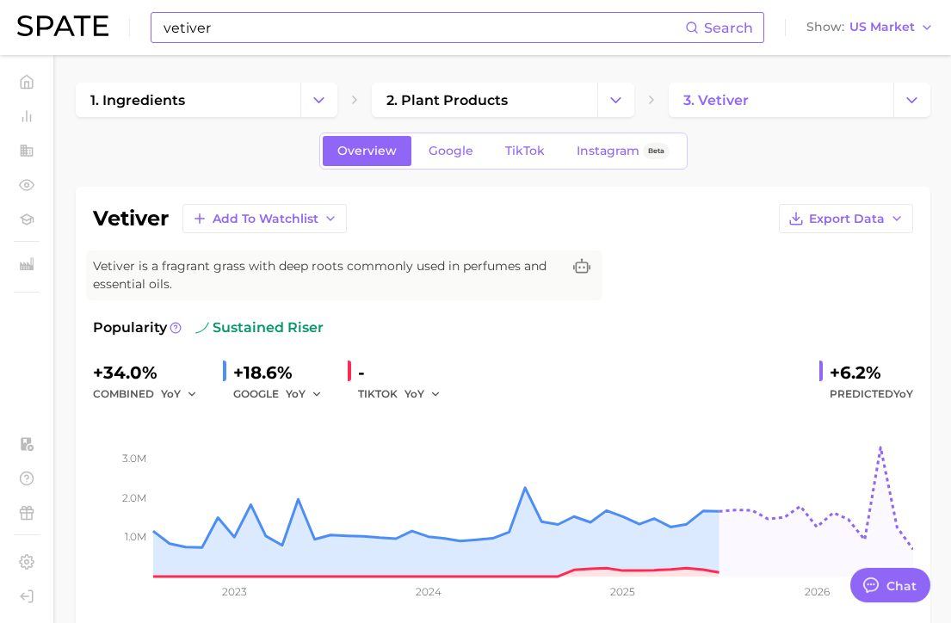
click at [394, 323] on div "Popularity sustained riser" at bounding box center [503, 327] width 820 height 21
click at [339, 389] on div "+34.0% combined YoY +18.6% GOOGLE YoY - TIKTOK YoY +6.2% Predicted YoY" at bounding box center [503, 382] width 820 height 46
click at [421, 28] on input "vetiver" at bounding box center [423, 27] width 523 height 29
type input "v"
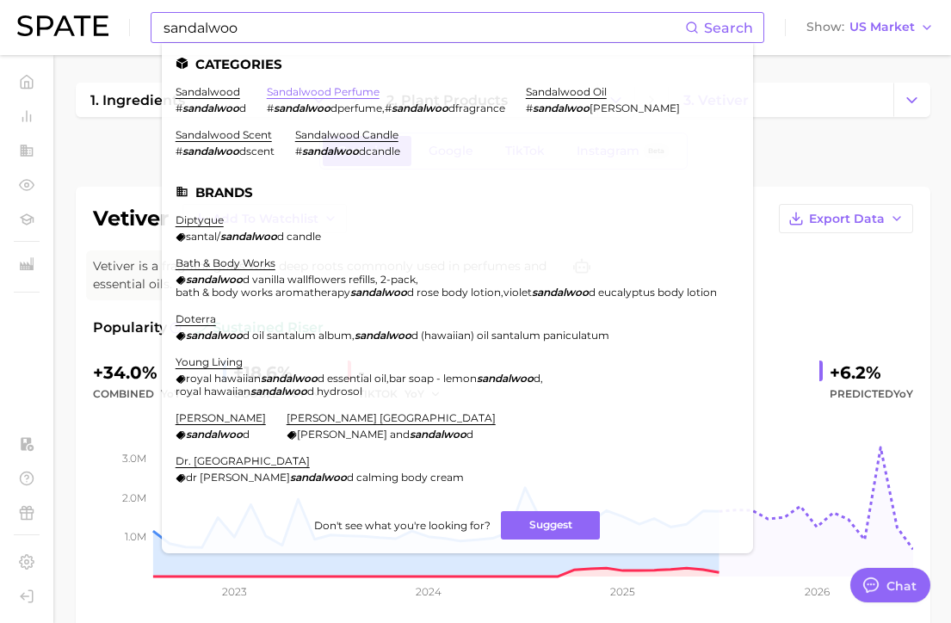
click at [314, 96] on link "sandalwood perfume" at bounding box center [323, 91] width 113 height 13
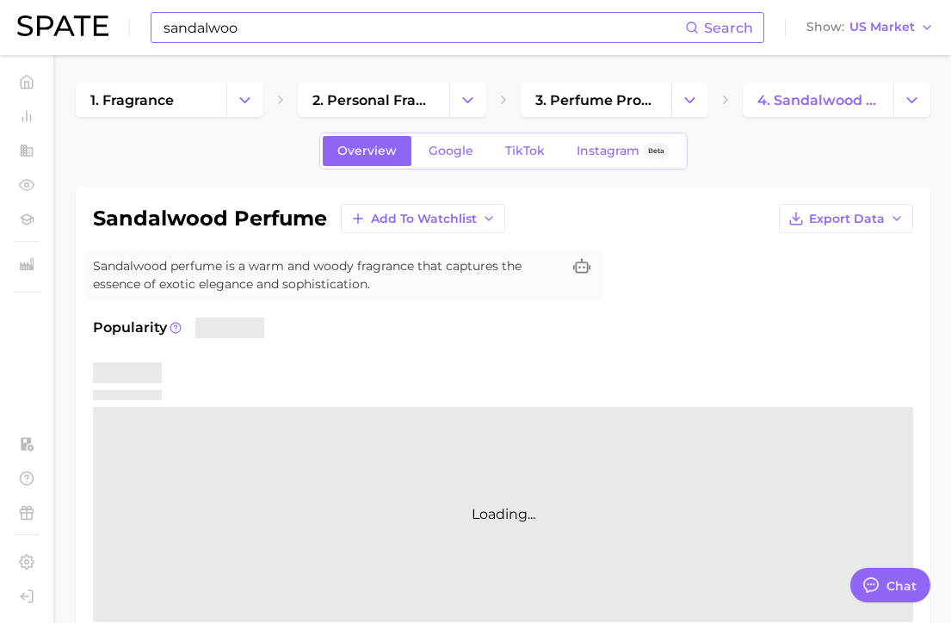
click at [272, 28] on input "sandalwoo" at bounding box center [423, 27] width 523 height 29
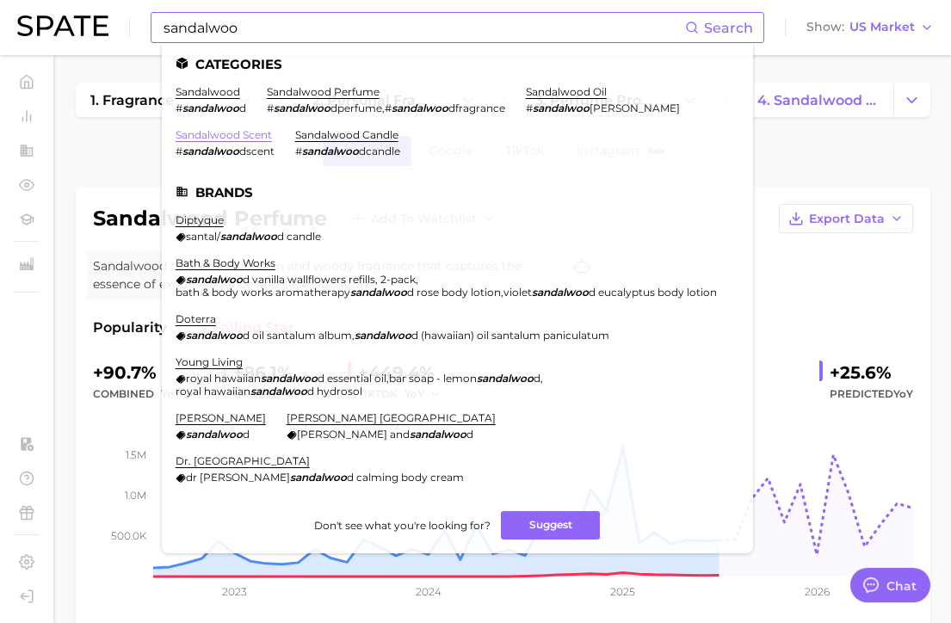
click at [217, 131] on link "sandalwood scent" at bounding box center [224, 134] width 96 height 13
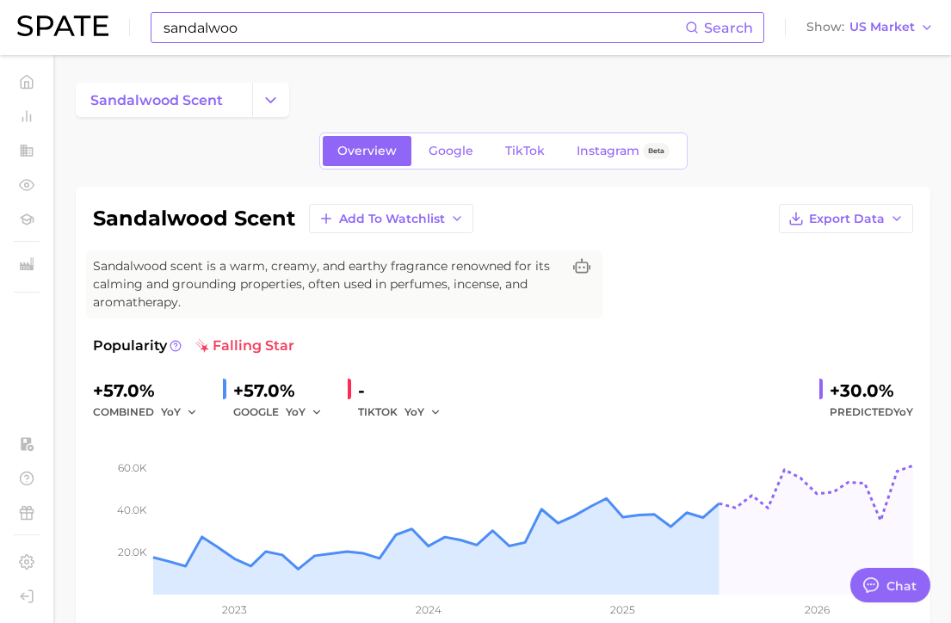
click at [288, 28] on input "sandalwoo" at bounding box center [423, 27] width 523 height 29
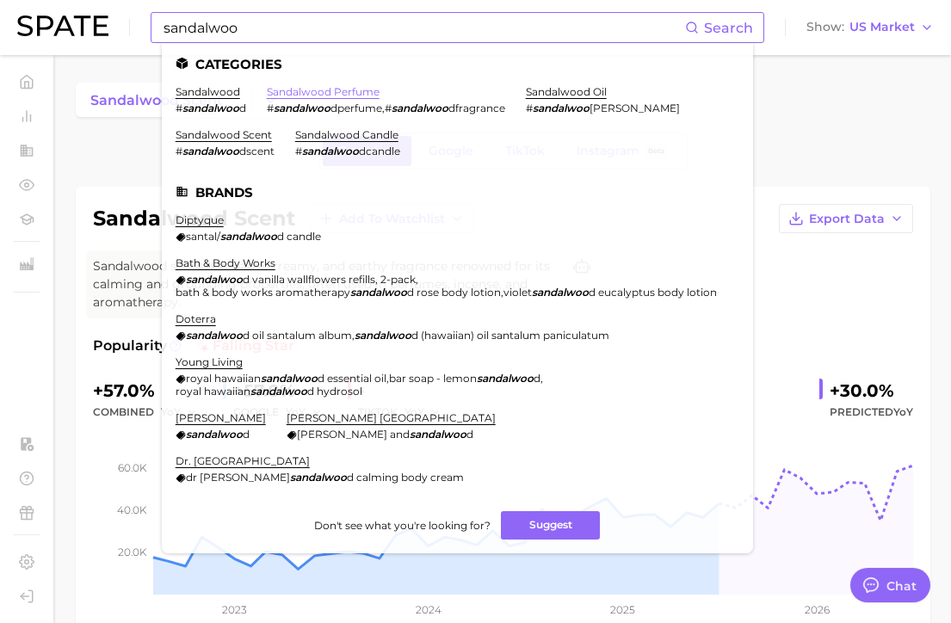
click at [311, 92] on link "sandalwood perfume" at bounding box center [323, 91] width 113 height 13
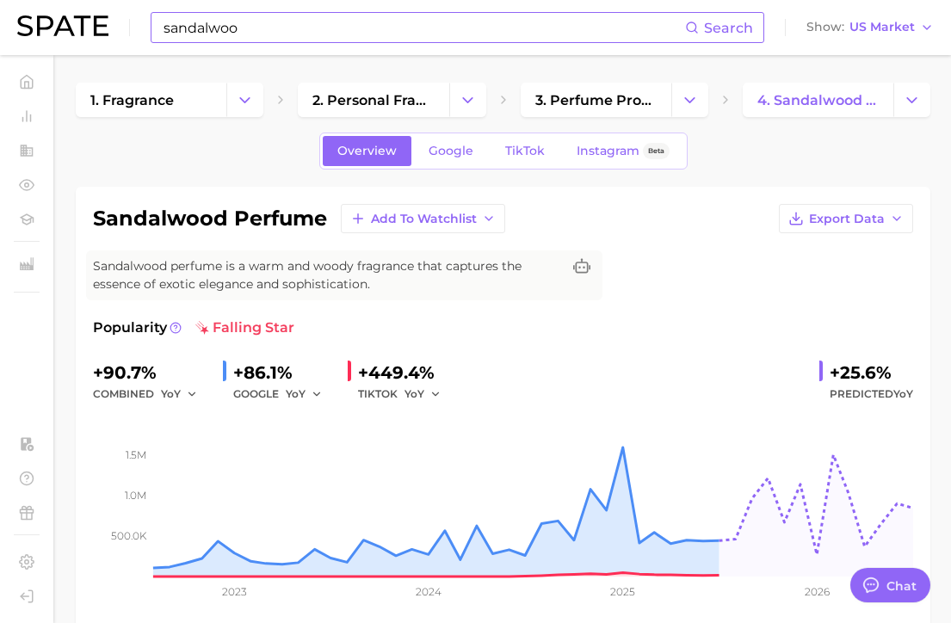
click at [583, 360] on div "+90.7% combined YoY +86.1% GOOGLE YoY +449.4% TIKTOK YoY +25.6% Predicted YoY" at bounding box center [503, 382] width 820 height 46
click at [347, 34] on input "sandalwoo" at bounding box center [423, 27] width 523 height 29
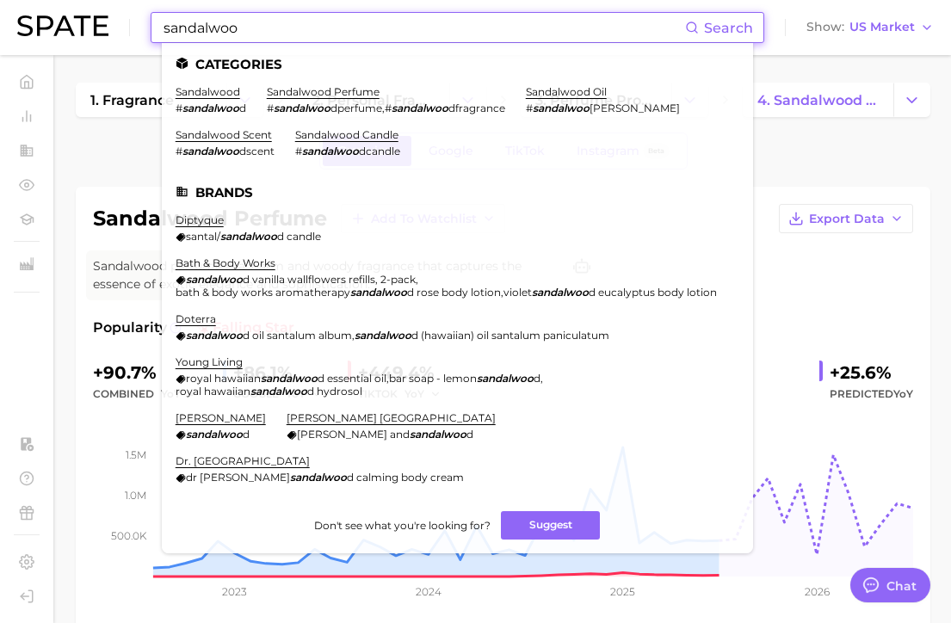
click at [347, 34] on input "sandalwoo" at bounding box center [423, 27] width 523 height 29
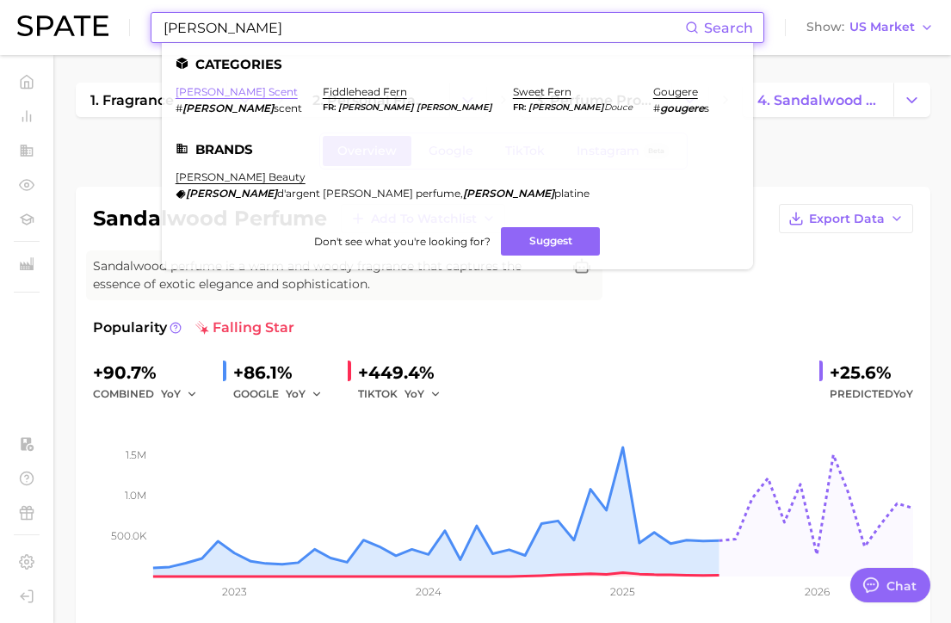
type input "[PERSON_NAME]"
click at [215, 89] on link "[PERSON_NAME] scent" at bounding box center [237, 91] width 122 height 13
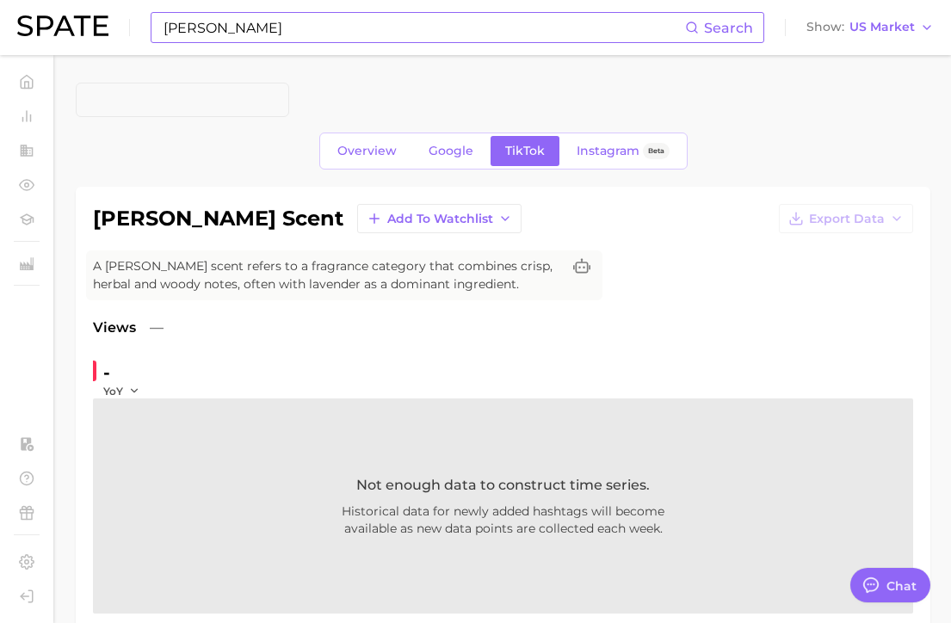
click at [298, 307] on div "[PERSON_NAME] scent Add to Watchlist Export Data A [PERSON_NAME] scent refers t…" at bounding box center [503, 457] width 820 height 506
click at [249, 19] on input "[PERSON_NAME]" at bounding box center [423, 27] width 523 height 29
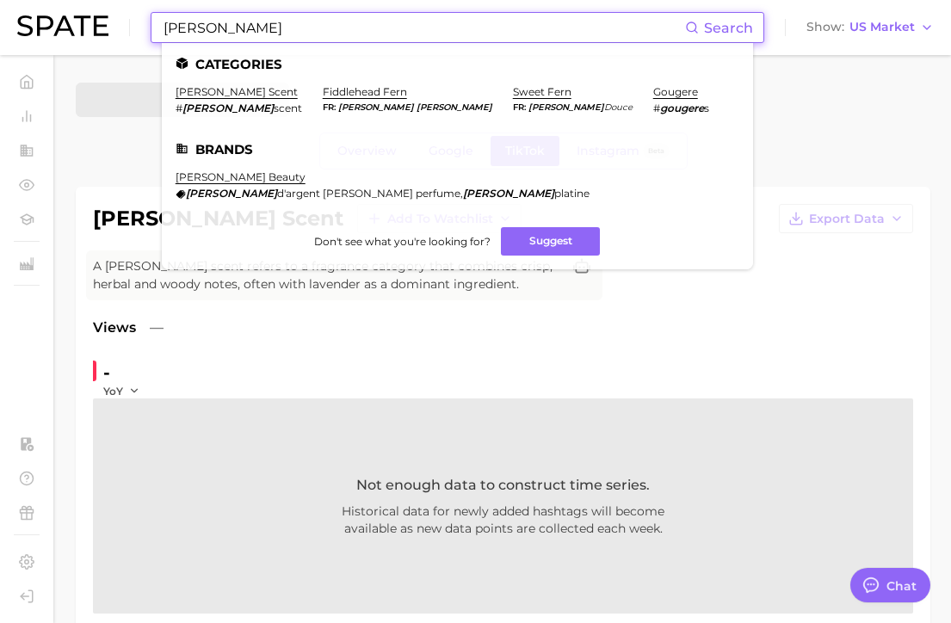
click at [877, 318] on div "Views —" at bounding box center [503, 327] width 820 height 21
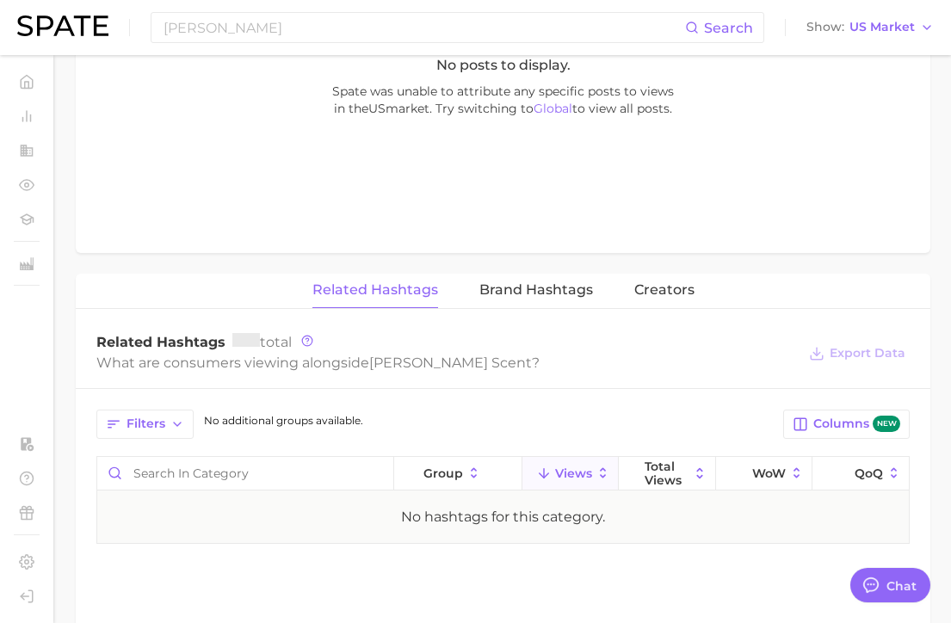
scroll to position [1231, 0]
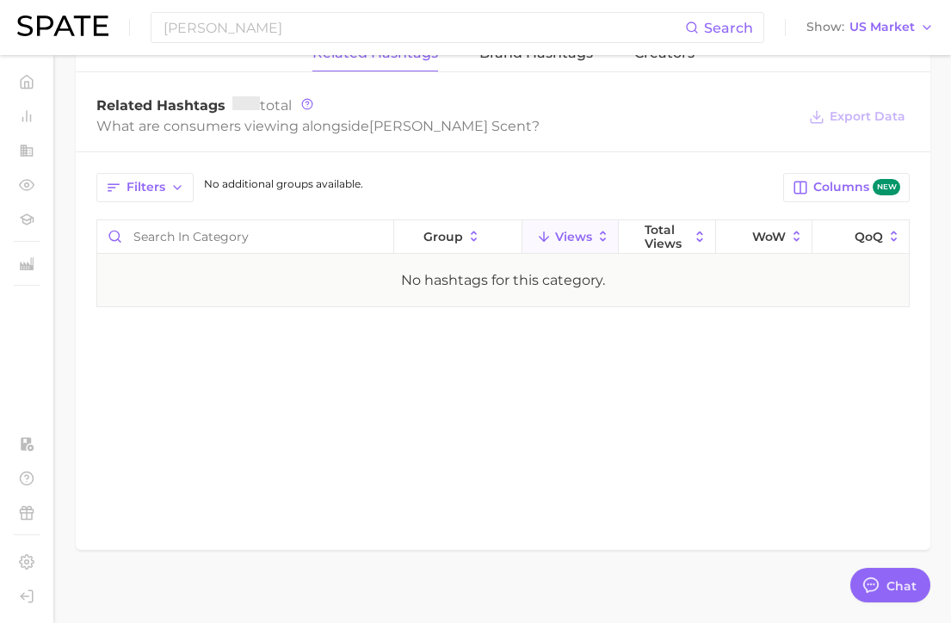
click at [330, 122] on div "What are consumers viewing alongside [PERSON_NAME] scent ?" at bounding box center [446, 125] width 700 height 23
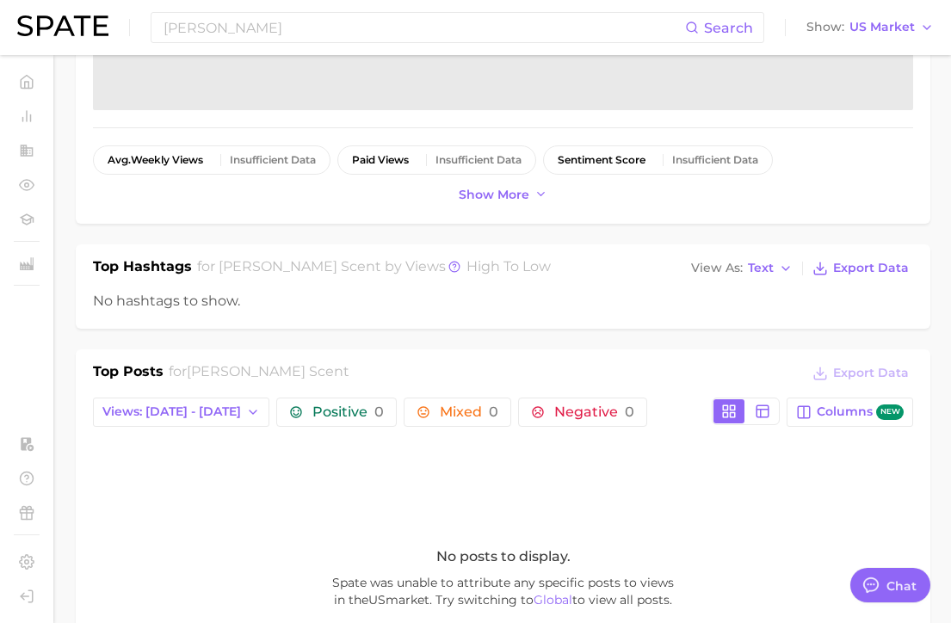
scroll to position [498, 0]
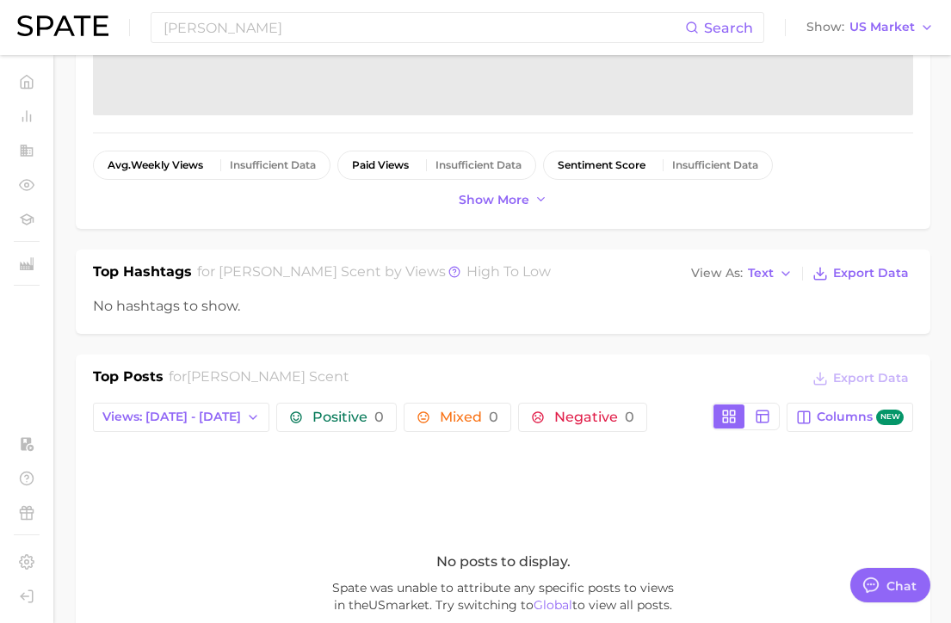
click at [226, 43] on div "[PERSON_NAME] Search Show US Market" at bounding box center [475, 27] width 916 height 55
click at [224, 30] on input "[PERSON_NAME]" at bounding box center [423, 27] width 523 height 29
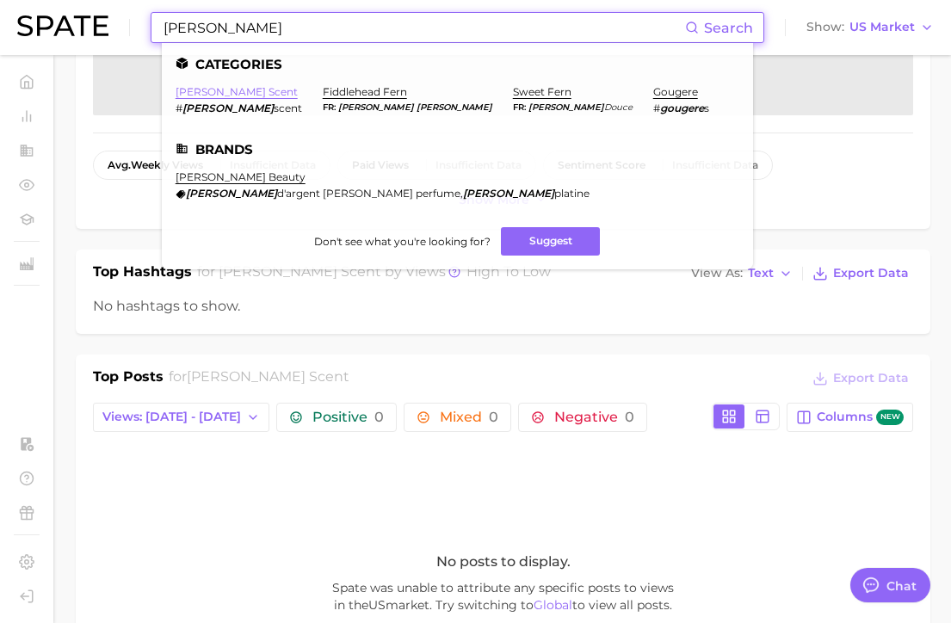
click at [225, 94] on link "[PERSON_NAME] scent" at bounding box center [237, 91] width 122 height 13
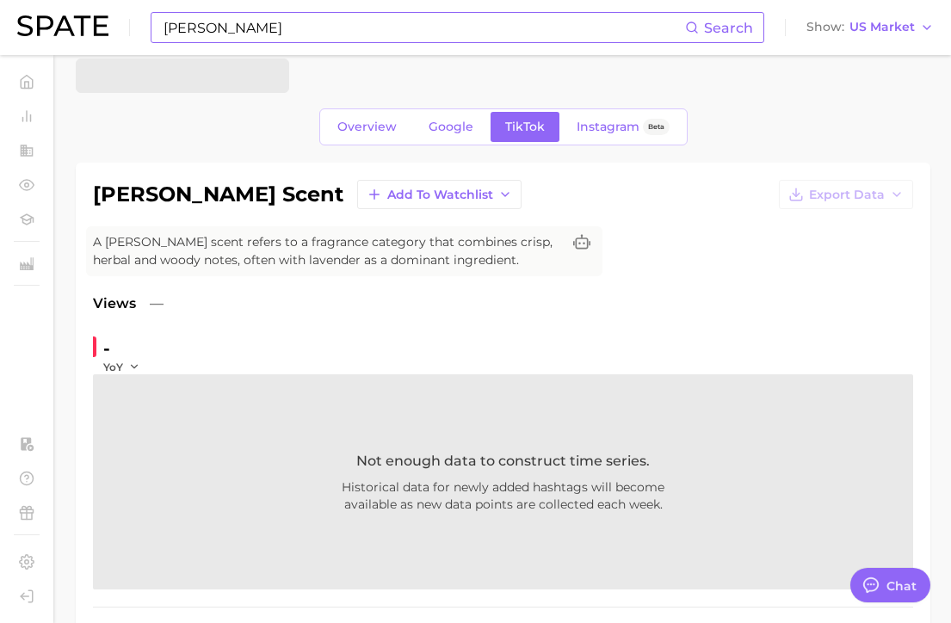
scroll to position [0, 0]
